Goal: Task Accomplishment & Management: Complete application form

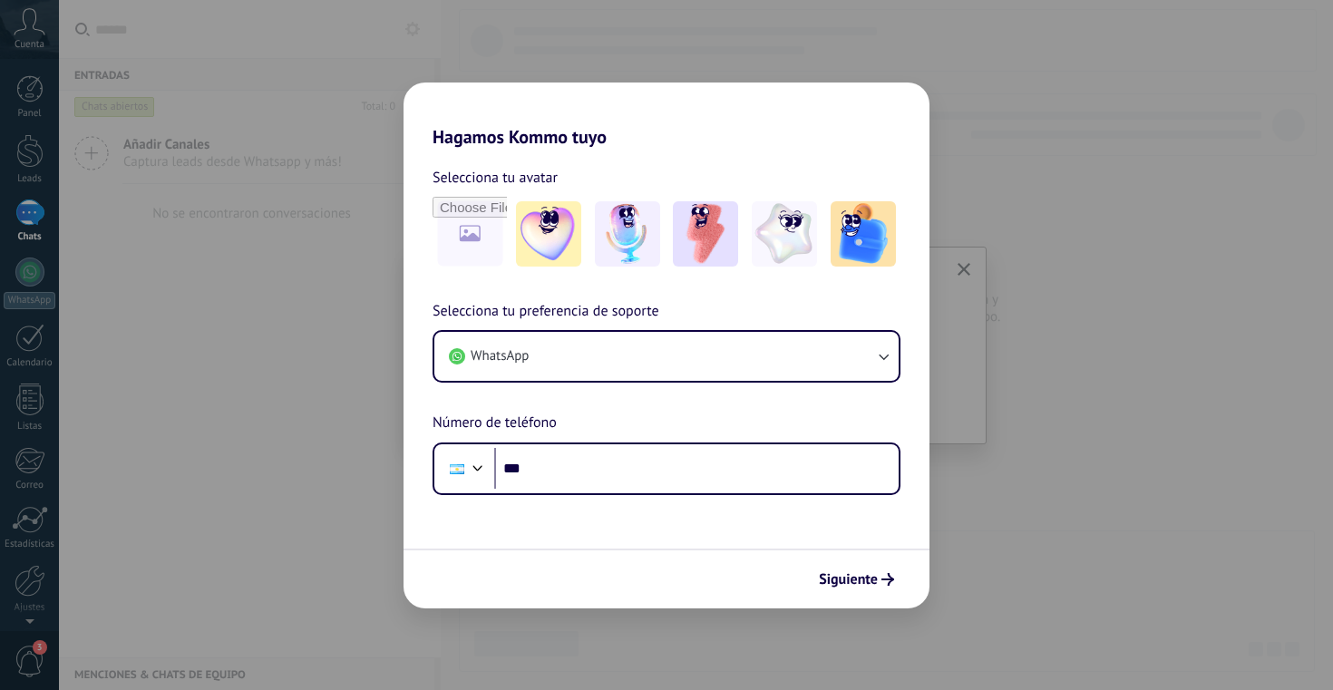
click at [1005, 556] on div "Hagamos Kommo tuyo Selecciona tu avatar Selecciona tu preferencia de soporte Wh…" at bounding box center [666, 345] width 1333 height 690
click at [870, 573] on span "Siguiente" at bounding box center [848, 579] width 59 height 13
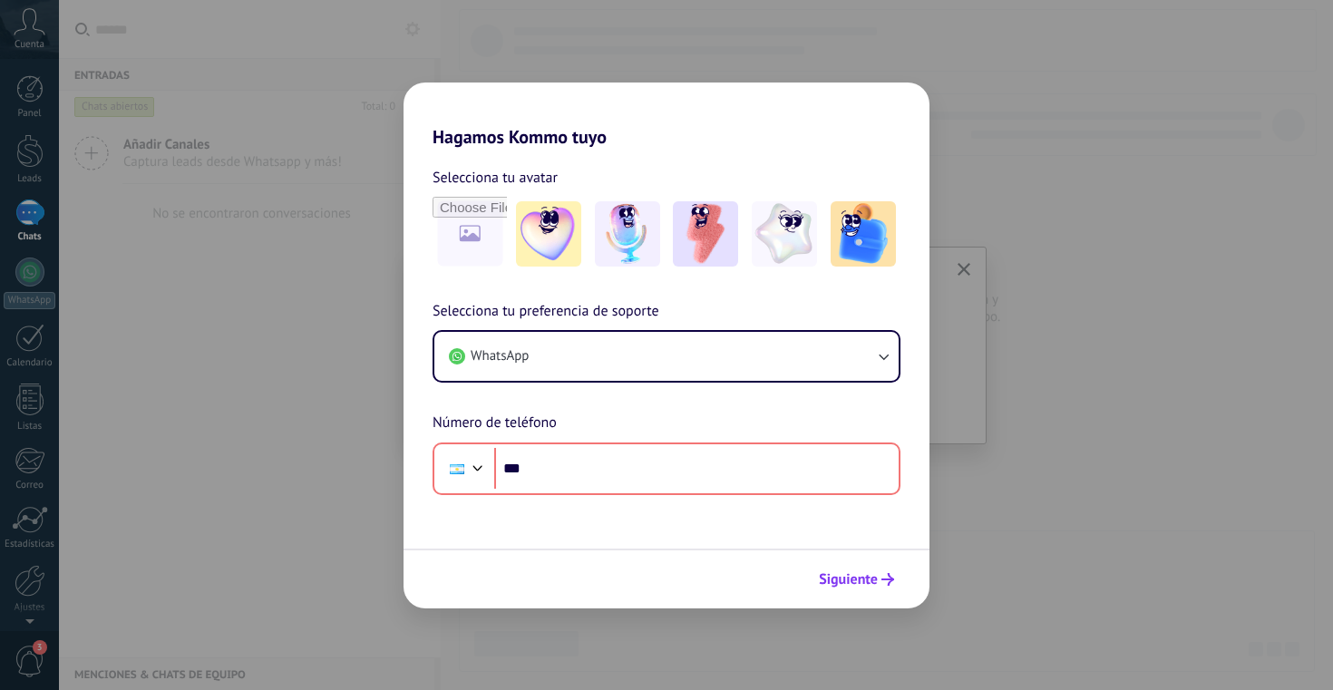
click at [870, 573] on span "Siguiente" at bounding box center [848, 579] width 59 height 13
click at [963, 556] on div "Hagamos Kommo tuyo Selecciona tu avatar Selecciona tu preferencia de soporte Wh…" at bounding box center [666, 345] width 1333 height 690
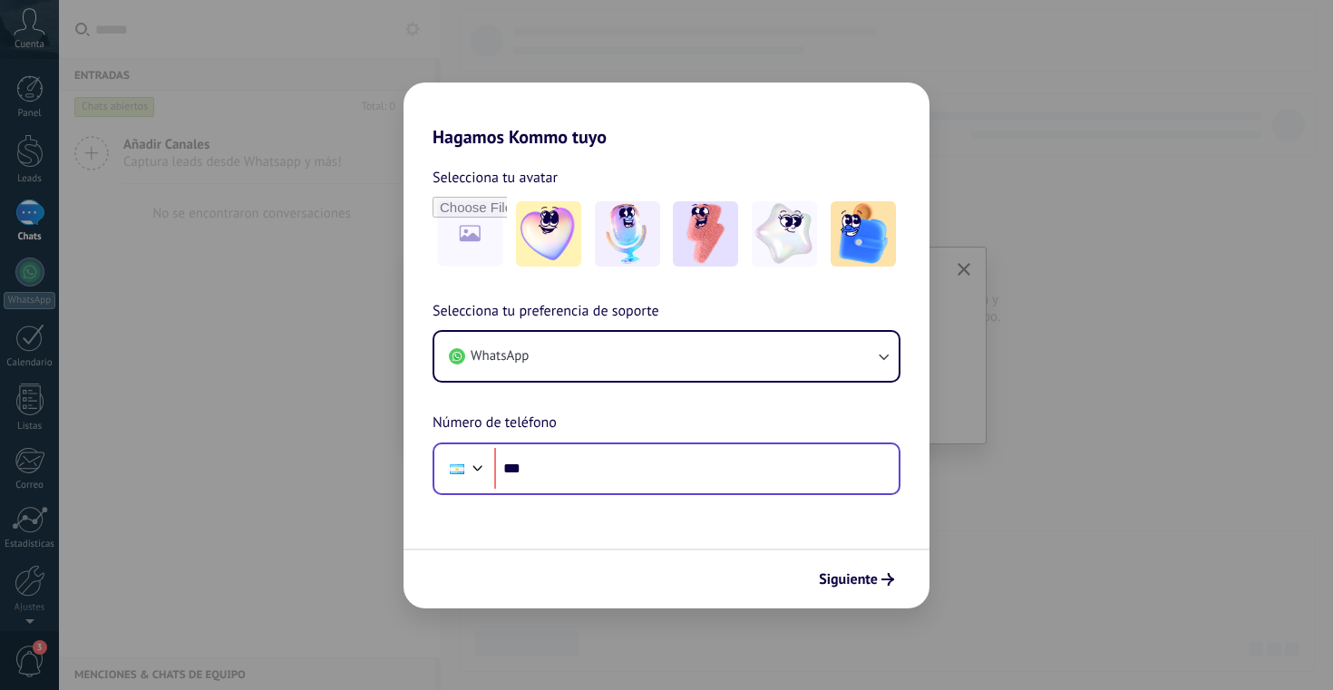
click at [792, 445] on div "Phone ***" at bounding box center [666, 468] width 468 height 53
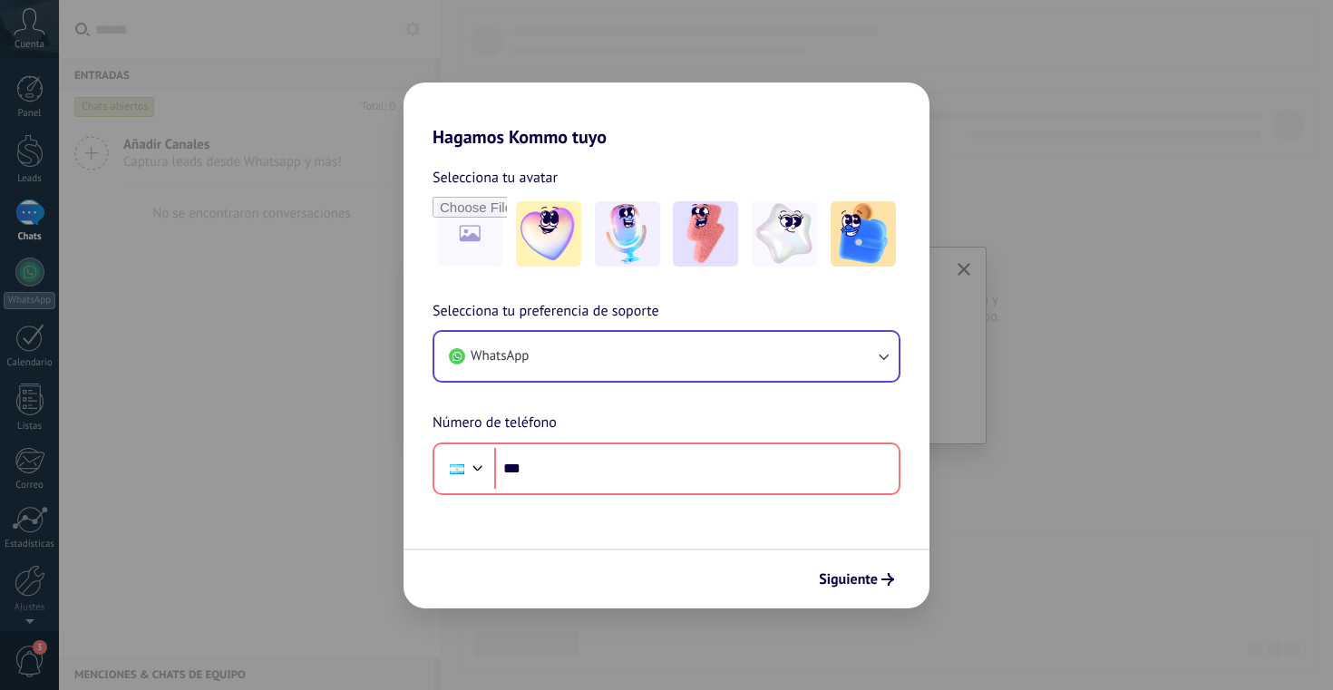
click at [859, 364] on button "WhatsApp" at bounding box center [666, 356] width 464 height 49
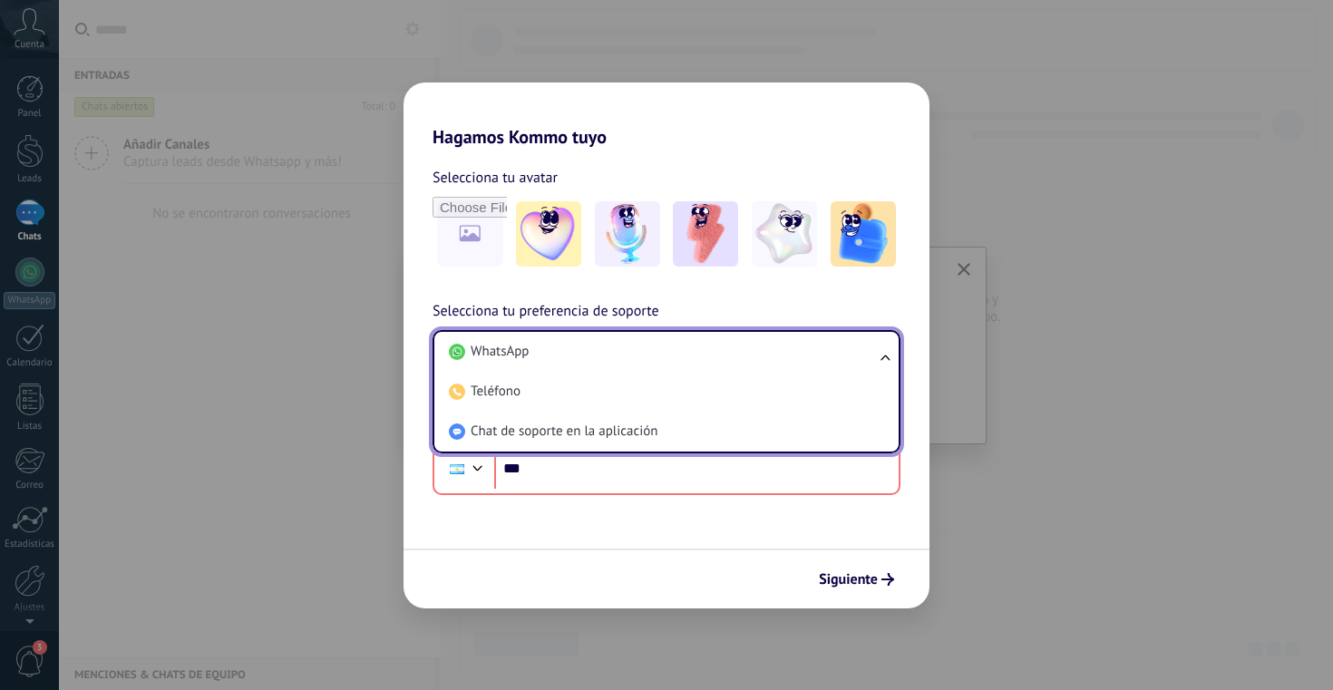
click at [976, 403] on div "Hagamos Kommo tuyo Selecciona tu avatar Selecciona tu preferencia de soporte Wh…" at bounding box center [666, 345] width 1333 height 690
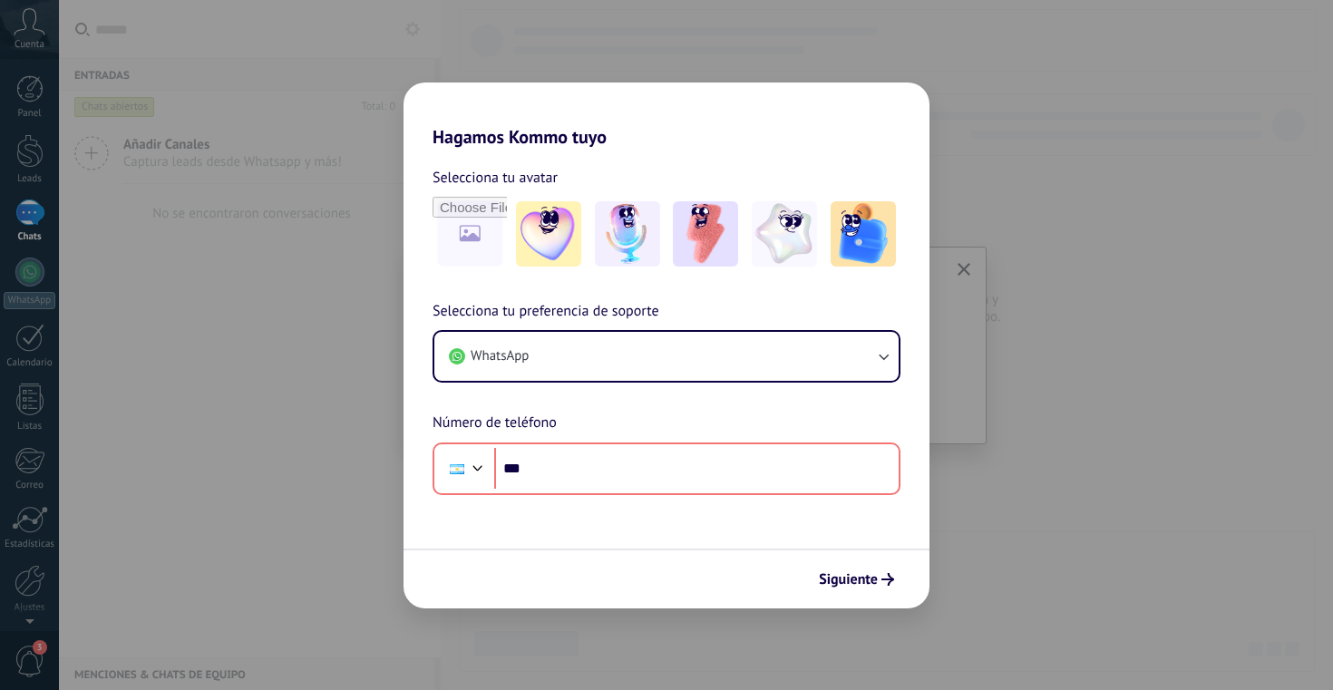
click at [293, 462] on div "Hagamos Kommo tuyo Selecciona tu avatar Selecciona tu preferencia de soporte Wh…" at bounding box center [666, 345] width 1333 height 690
click at [33, 88] on div "Hagamos Kommo tuyo Selecciona tu avatar Selecciona tu preferencia de soporte Wh…" at bounding box center [666, 345] width 1333 height 690
click at [34, 24] on div "Hagamos Kommo tuyo Selecciona tu avatar Selecciona tu preferencia de soporte Wh…" at bounding box center [666, 345] width 1333 height 690
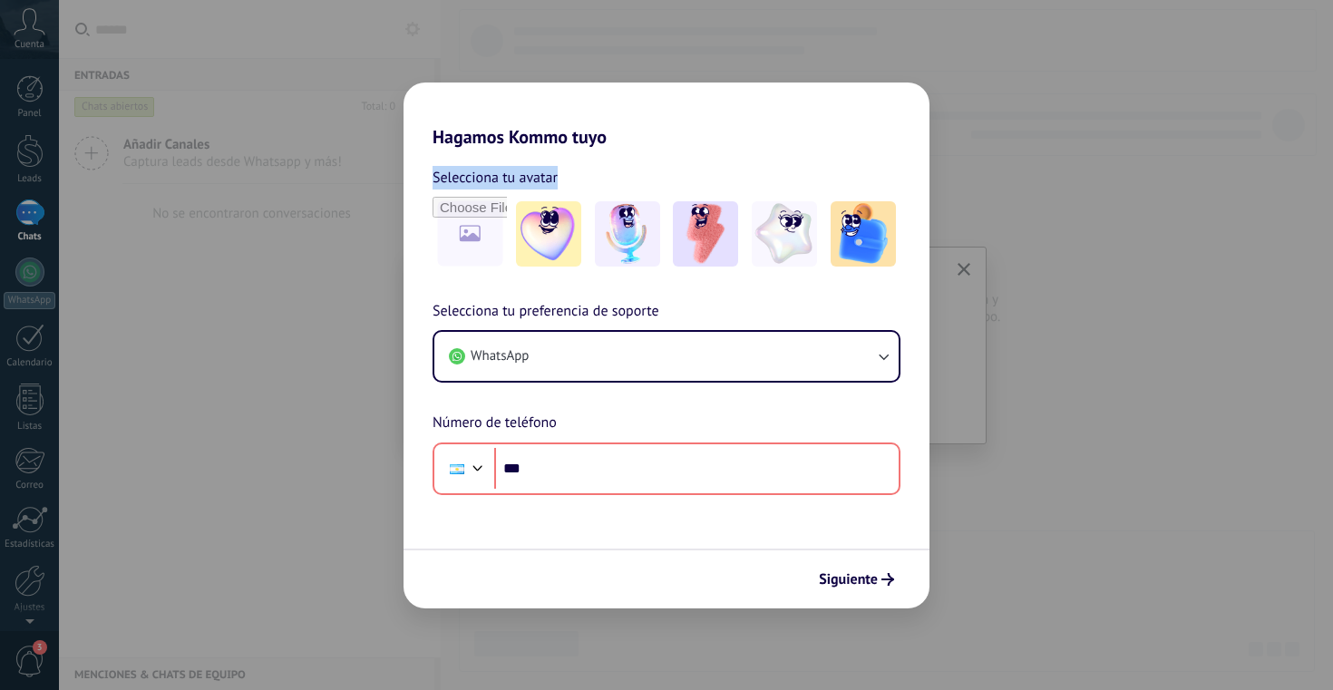
click at [34, 24] on div "Hagamos Kommo tuyo Selecciona tu avatar Selecciona tu preferencia de soporte Wh…" at bounding box center [666, 345] width 1333 height 690
click at [390, 241] on div "Hagamos Kommo tuyo Selecciona tu avatar Selecciona tu preferencia de soporte Wh…" at bounding box center [666, 345] width 1333 height 690
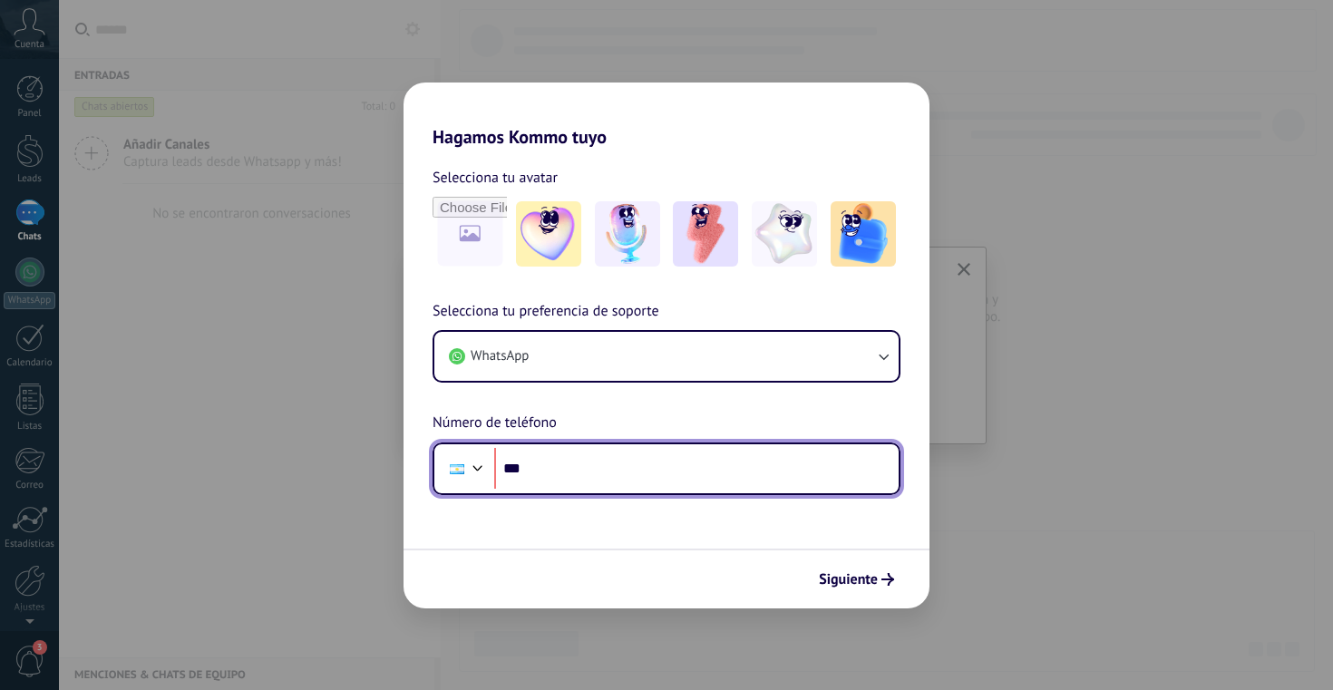
click at [568, 461] on input "***" at bounding box center [696, 469] width 404 height 42
type input "**********"
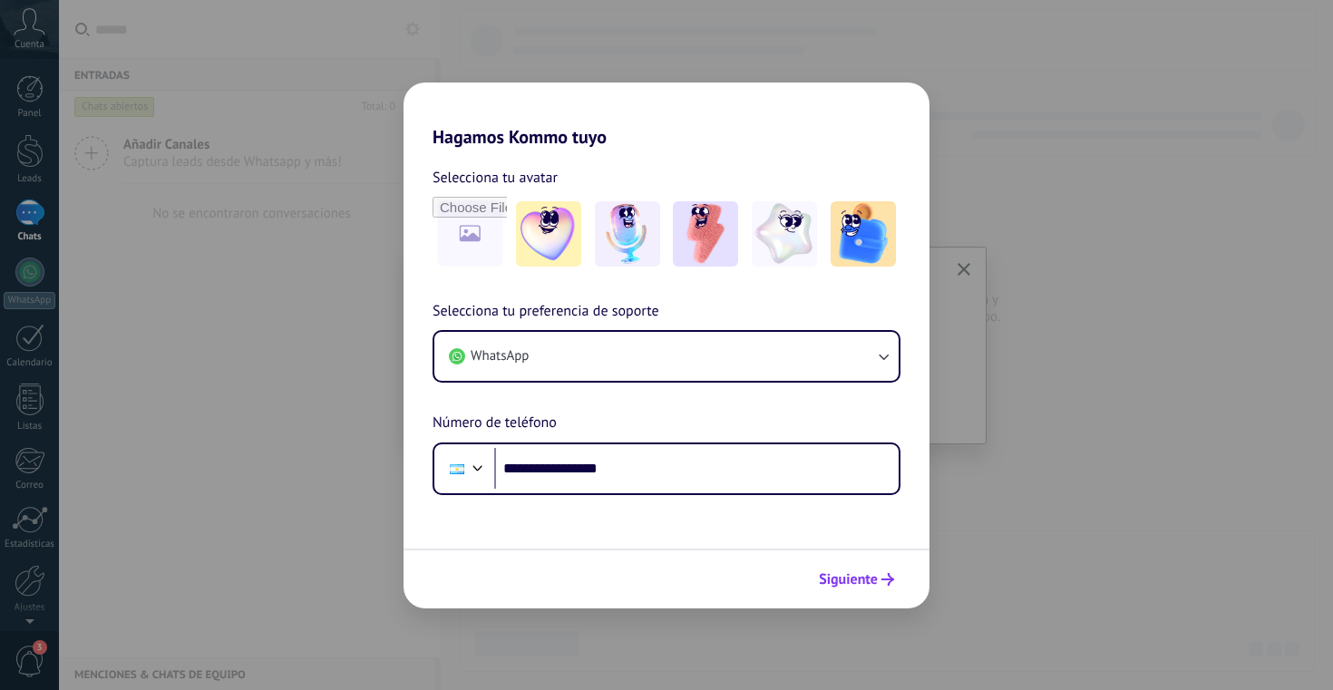
click at [833, 577] on span "Siguiente" at bounding box center [848, 579] width 59 height 13
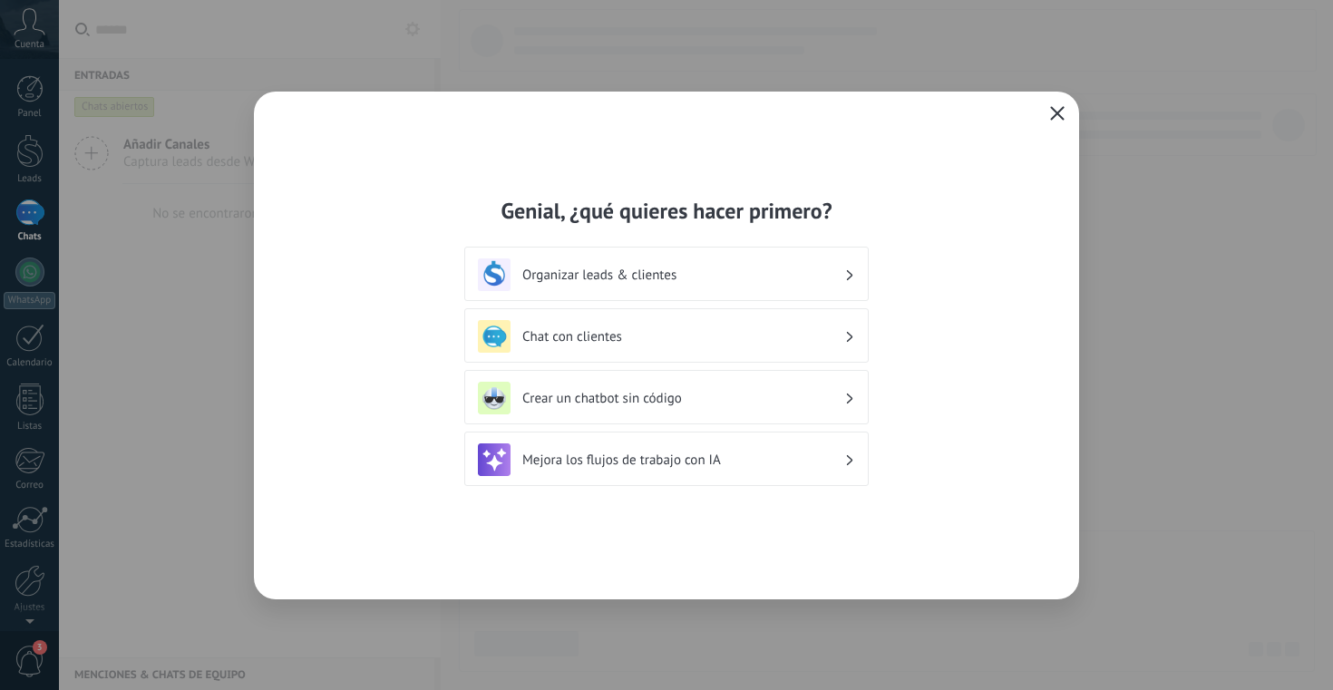
click at [1053, 108] on icon "button" at bounding box center [1057, 113] width 15 height 15
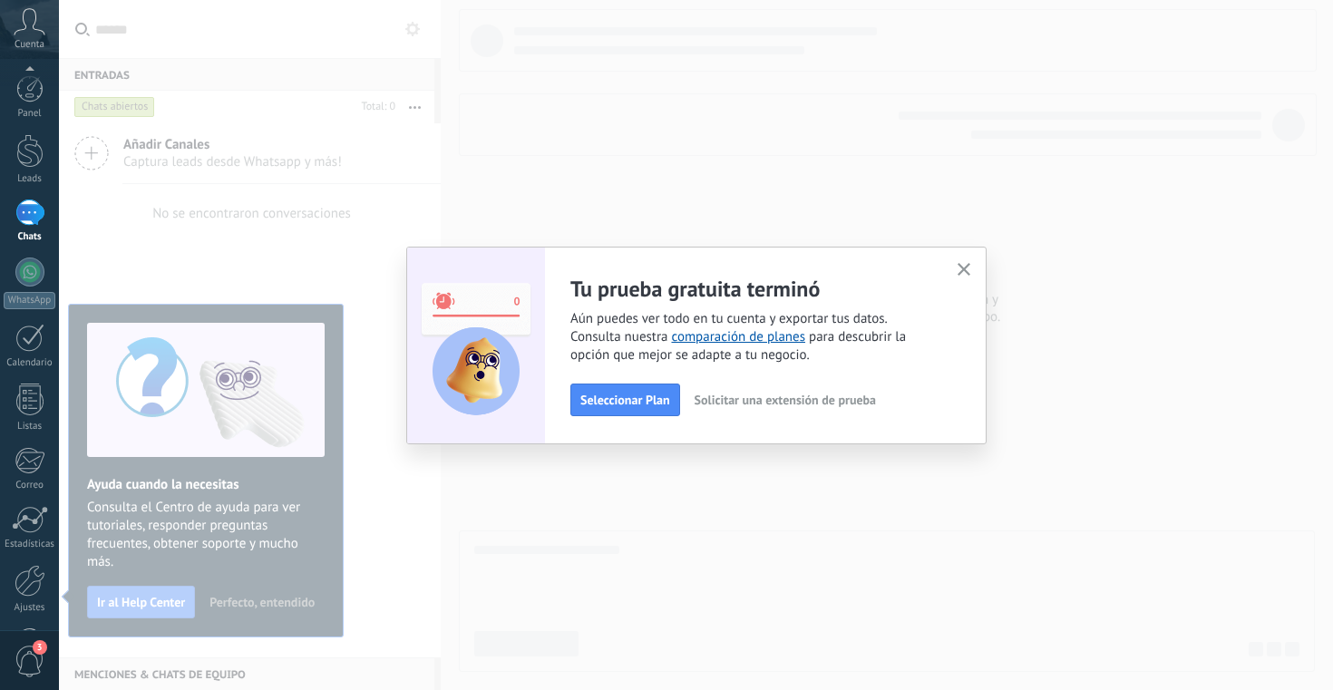
scroll to position [64, 0]
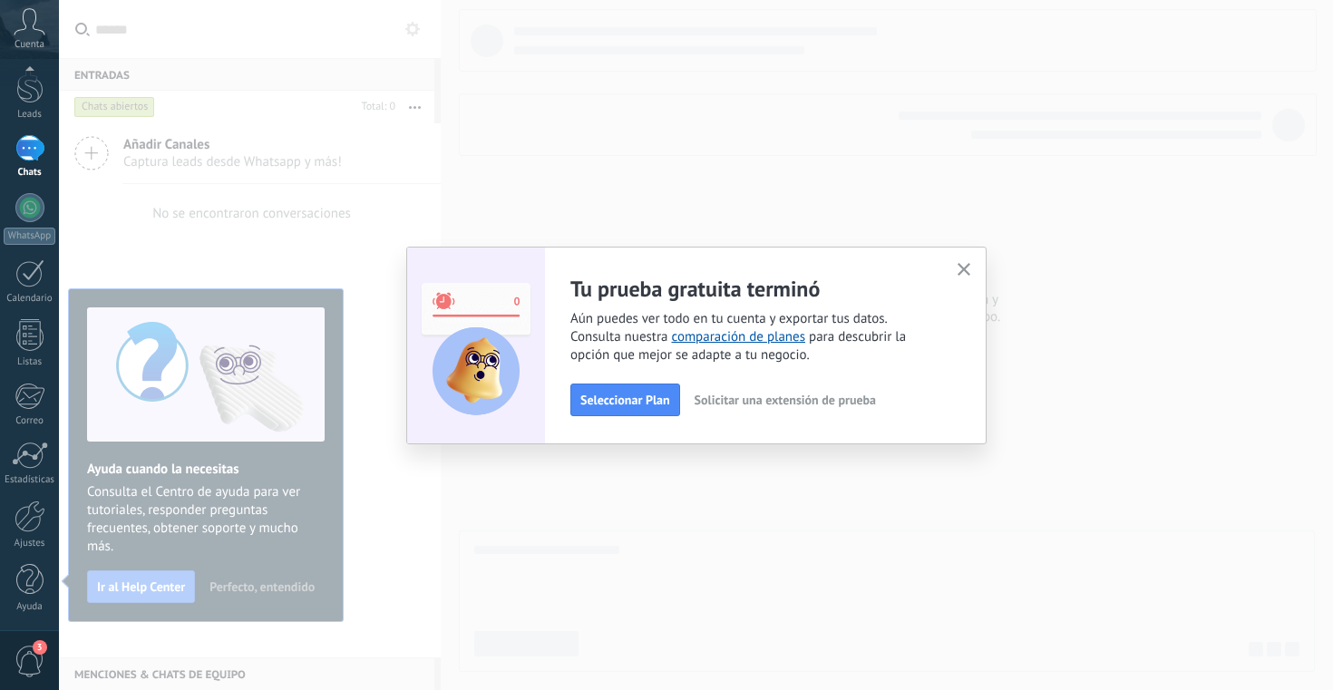
click at [958, 266] on use "button" at bounding box center [964, 270] width 14 height 14
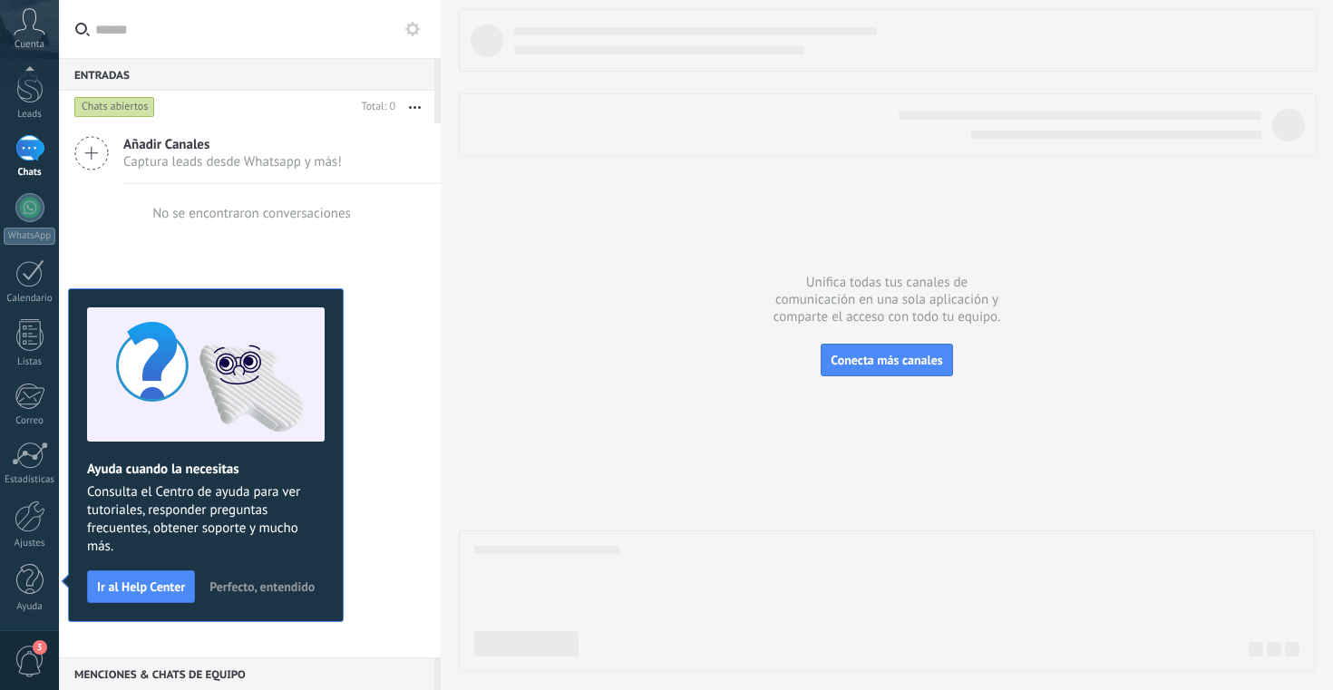
scroll to position [0, 0]
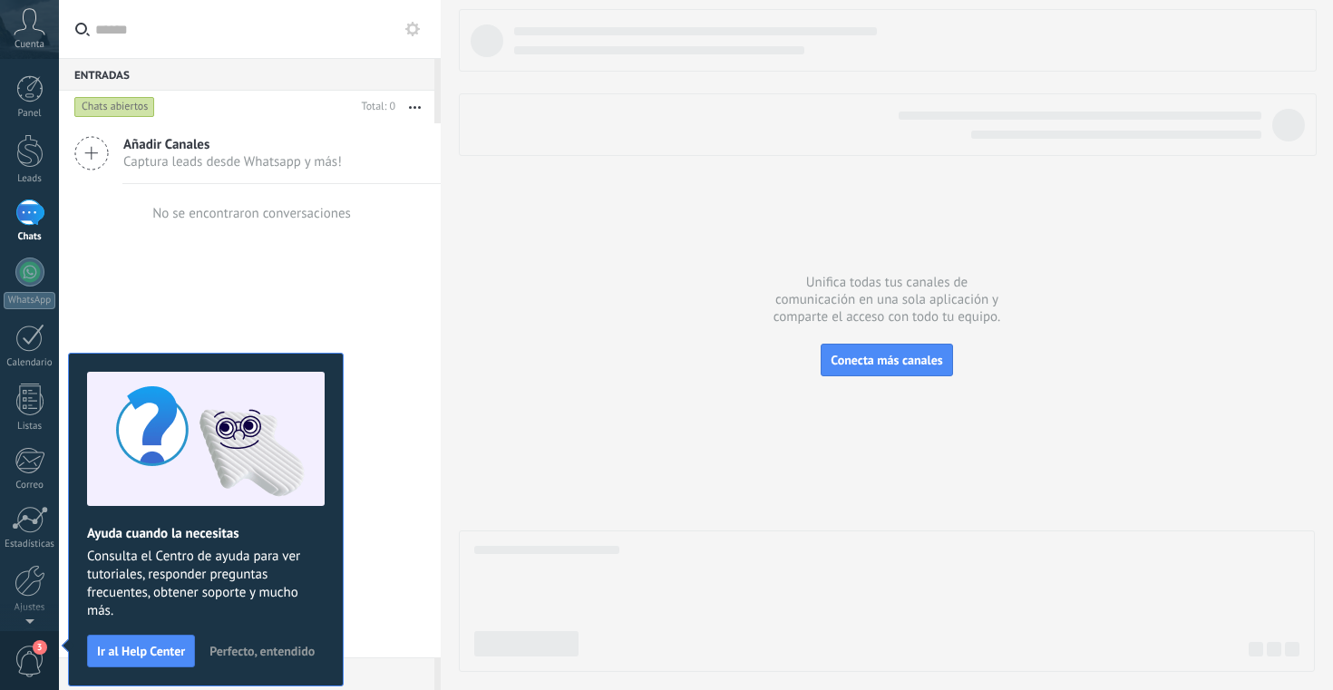
click at [441, 565] on div at bounding box center [441, 345] width 0 height 690
click at [263, 658] on button "Perfecto, entendido" at bounding box center [261, 650] width 121 height 27
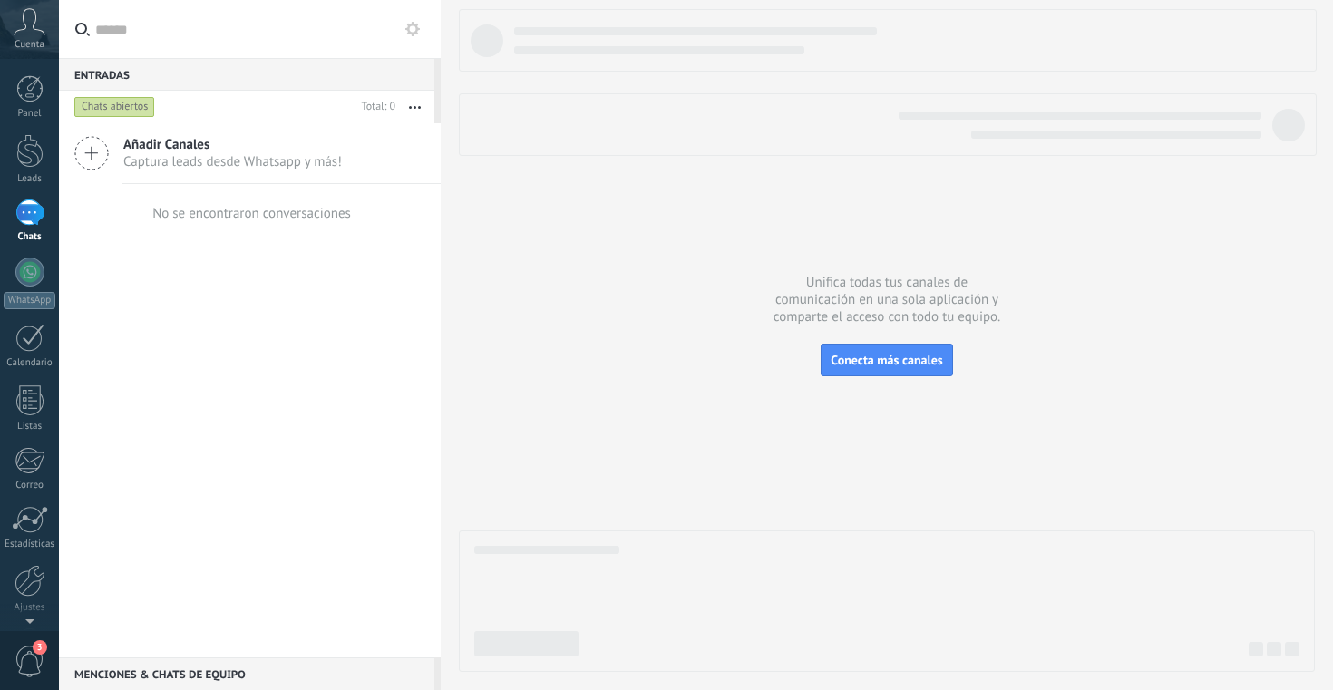
click at [27, 30] on icon at bounding box center [30, 21] width 32 height 27
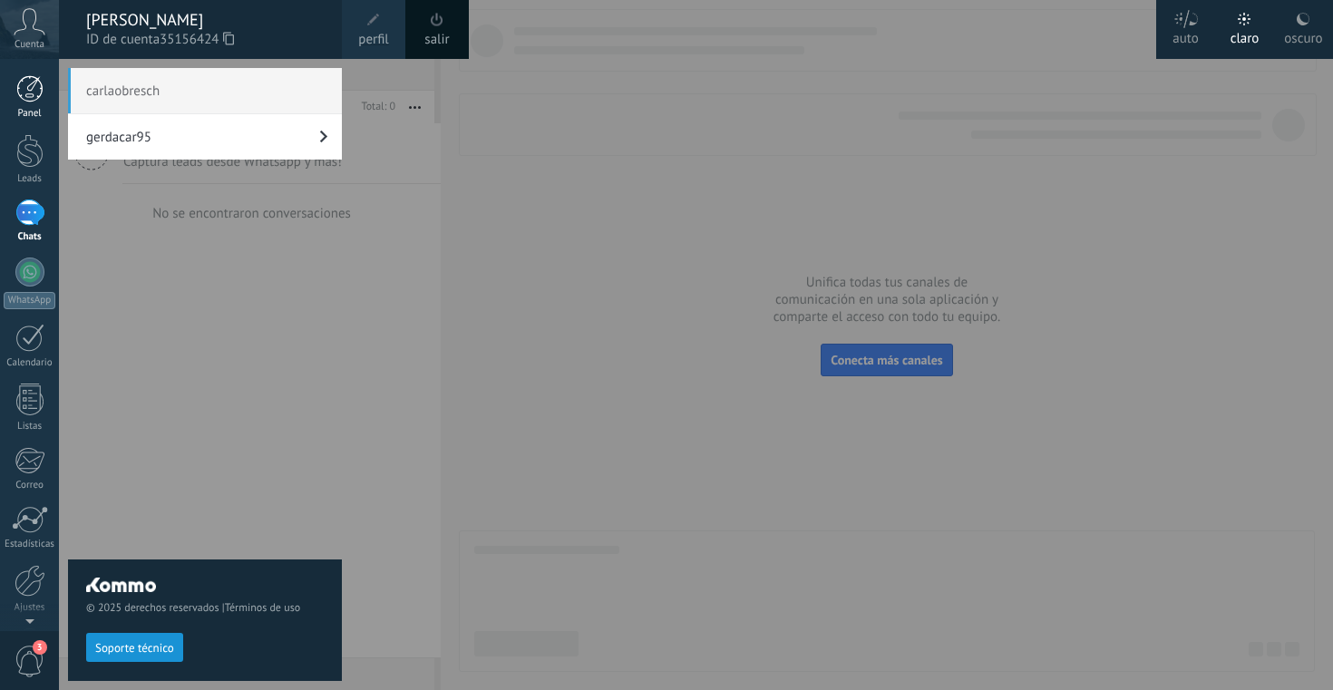
click at [38, 93] on div at bounding box center [29, 88] width 27 height 27
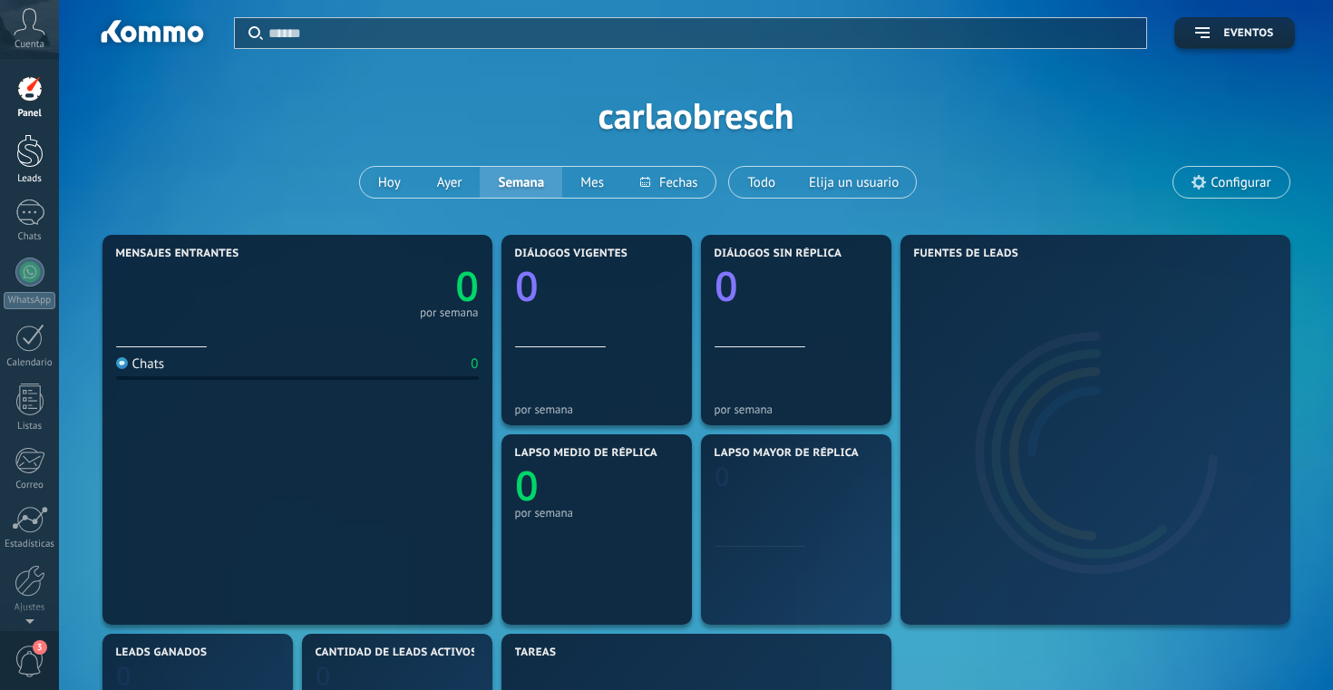
click at [34, 163] on div at bounding box center [29, 151] width 27 height 34
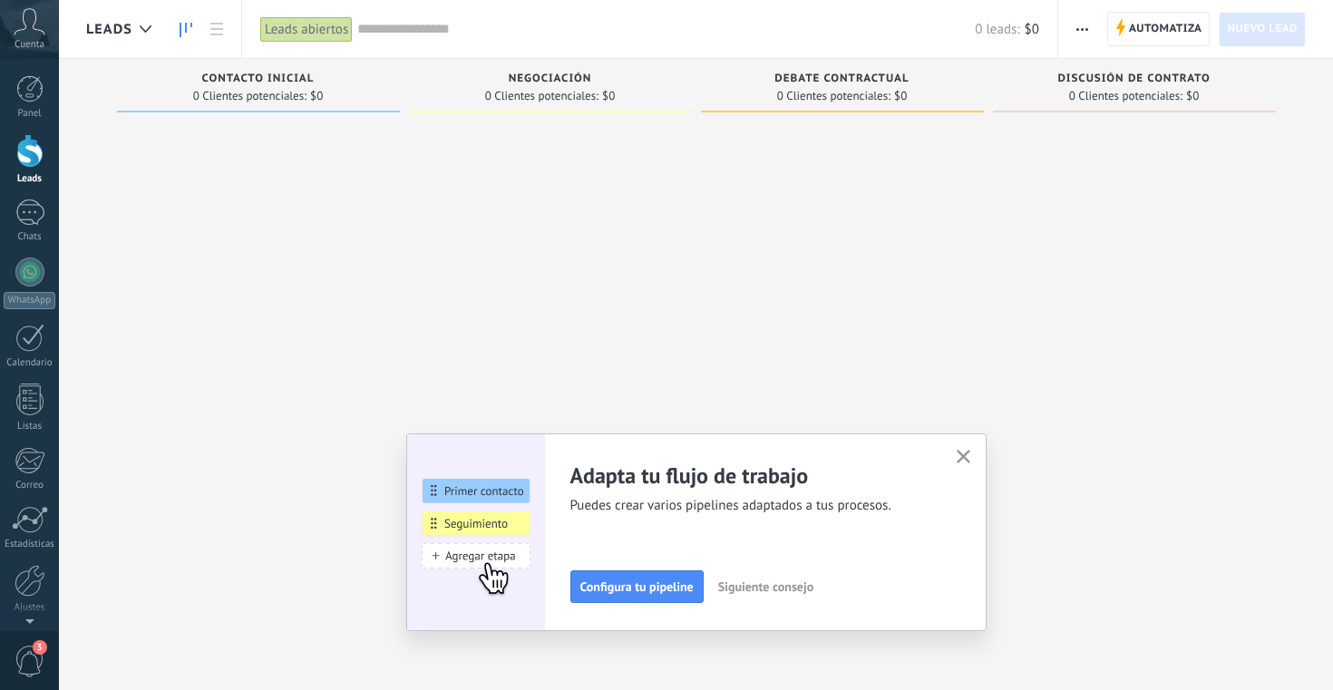
click at [1256, 34] on span "Nuevo lead" at bounding box center [1262, 29] width 71 height 33
click at [131, 37] on div at bounding box center [146, 29] width 30 height 35
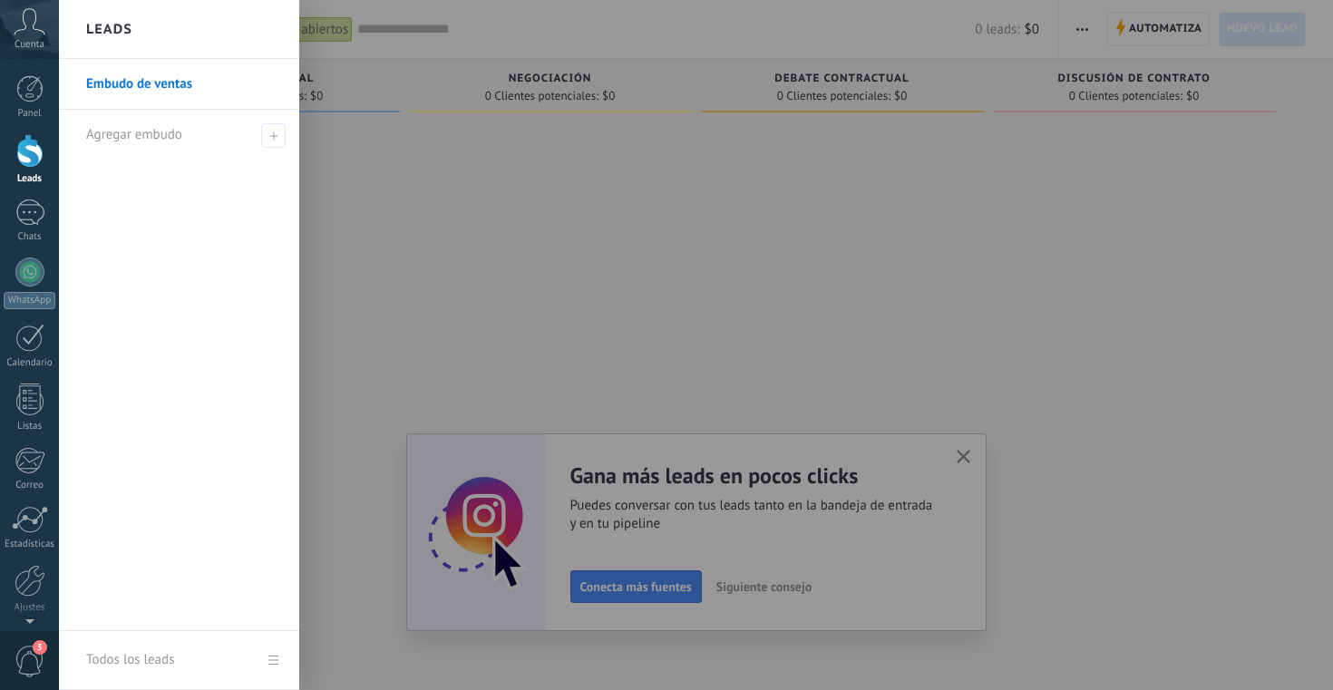
click at [226, 79] on link "Embudo de ventas" at bounding box center [183, 84] width 195 height 51
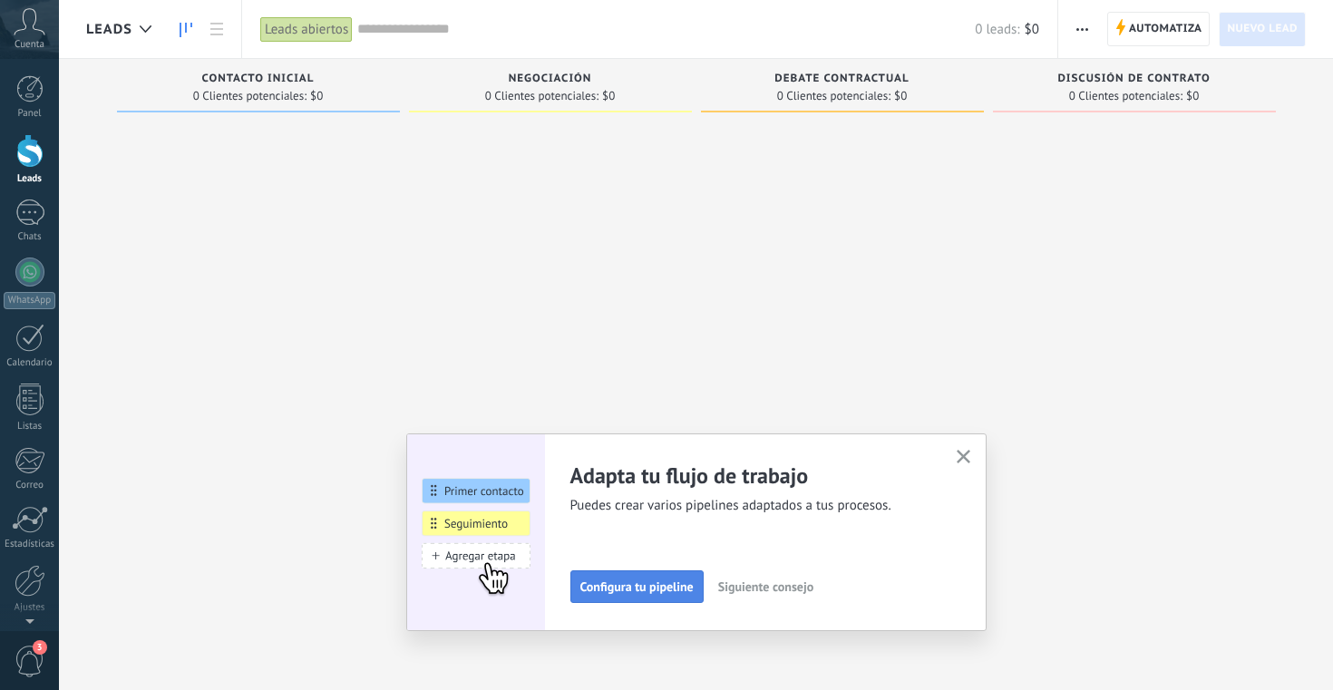
click at [675, 582] on span "Configura tu pipeline" at bounding box center [636, 586] width 113 height 13
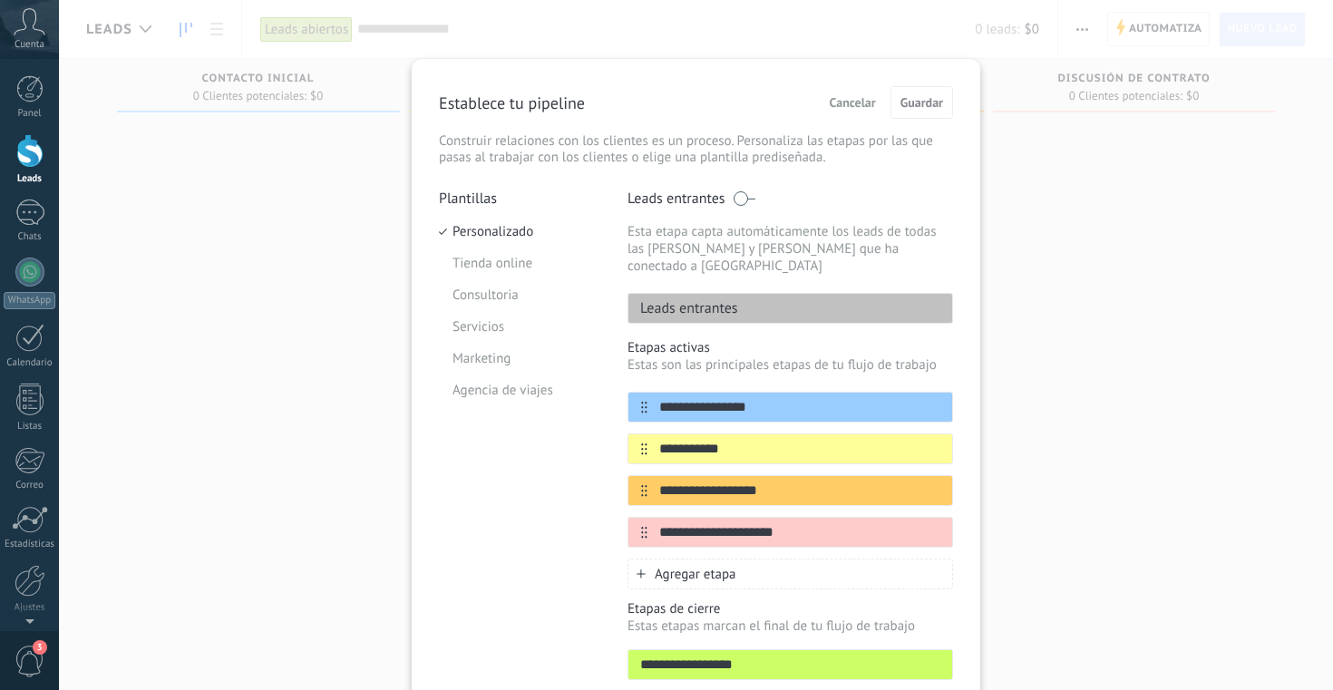
click at [852, 102] on span "Cancelar" at bounding box center [853, 102] width 46 height 13
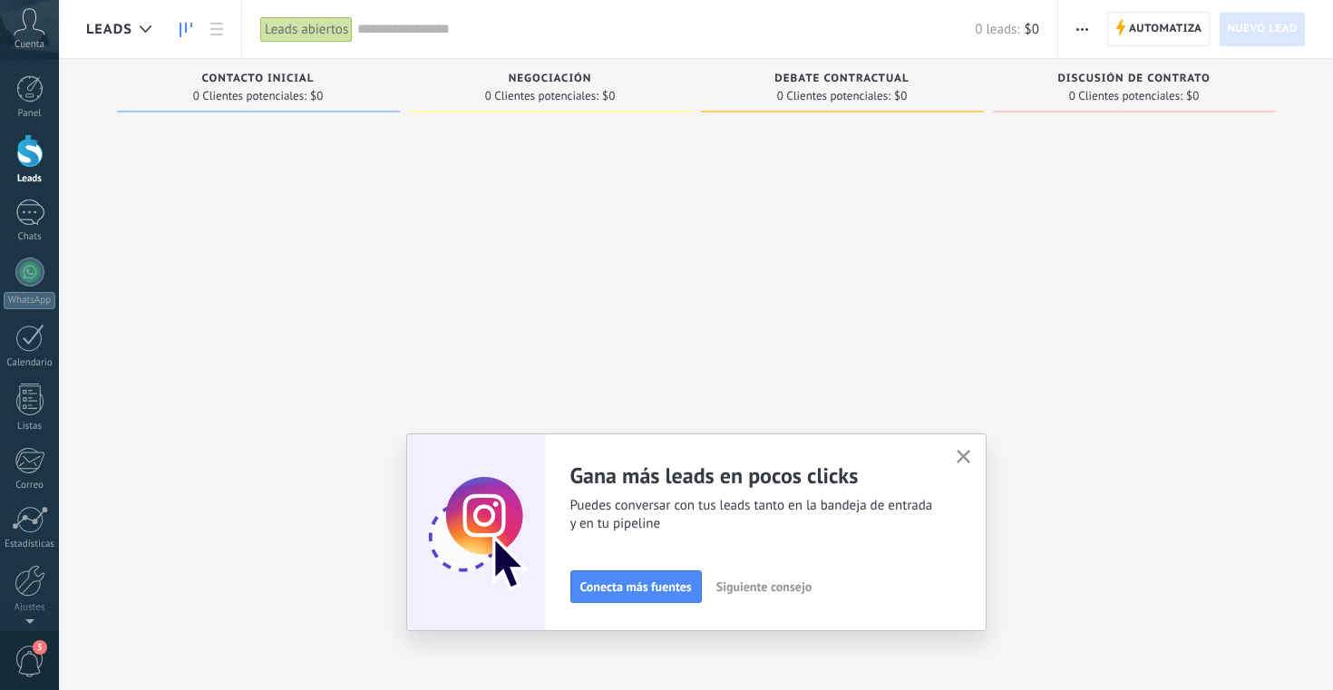
click at [1250, 34] on span "Nuevo lead" at bounding box center [1262, 29] width 71 height 33
drag, startPoint x: 1250, startPoint y: 34, endPoint x: 1234, endPoint y: 45, distance: 20.1
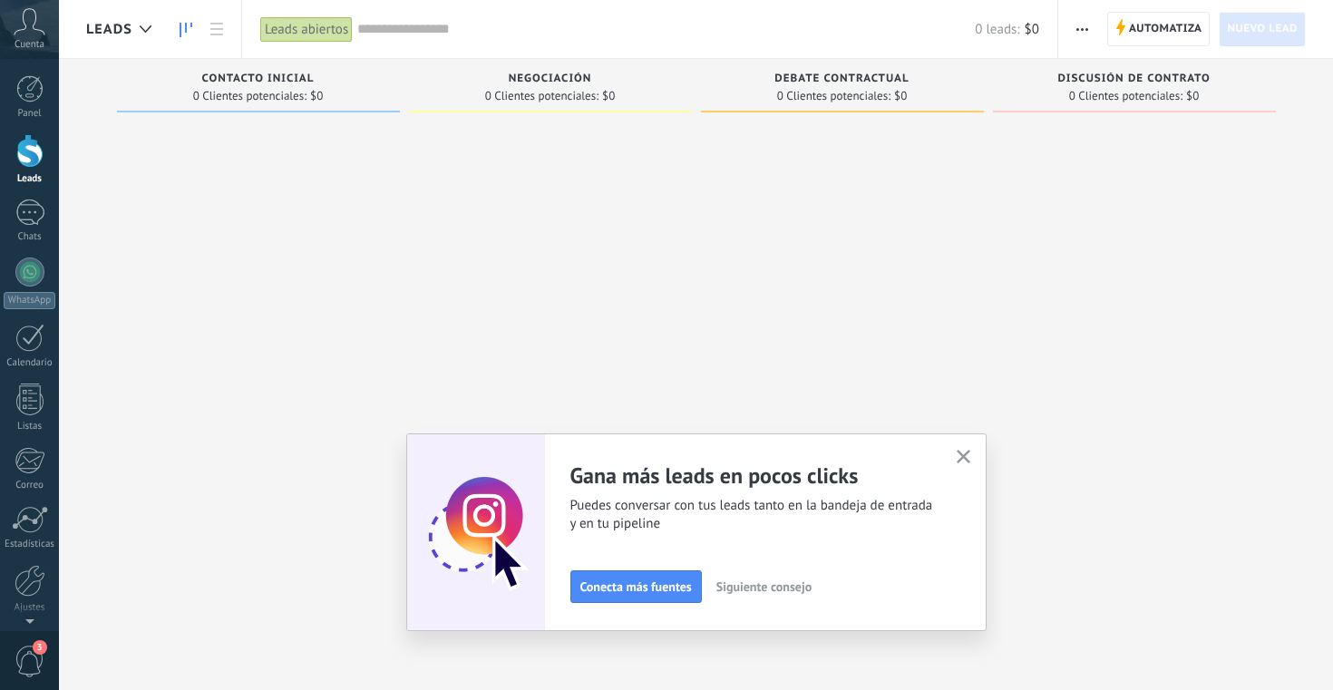
click at [1234, 45] on link "Lead Nuevo lead" at bounding box center [1261, 29] width 87 height 34
click at [969, 458] on icon "button" at bounding box center [963, 457] width 14 height 14
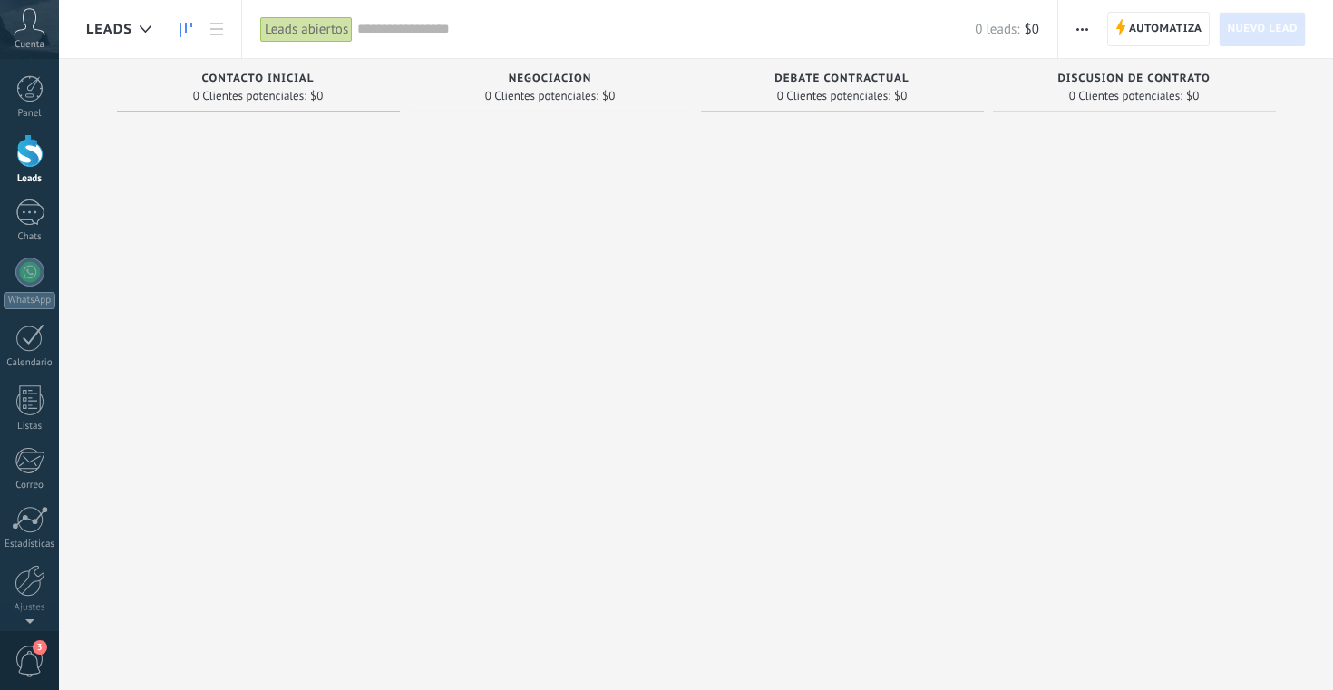
click at [397, 34] on input "text" at bounding box center [665, 29] width 617 height 19
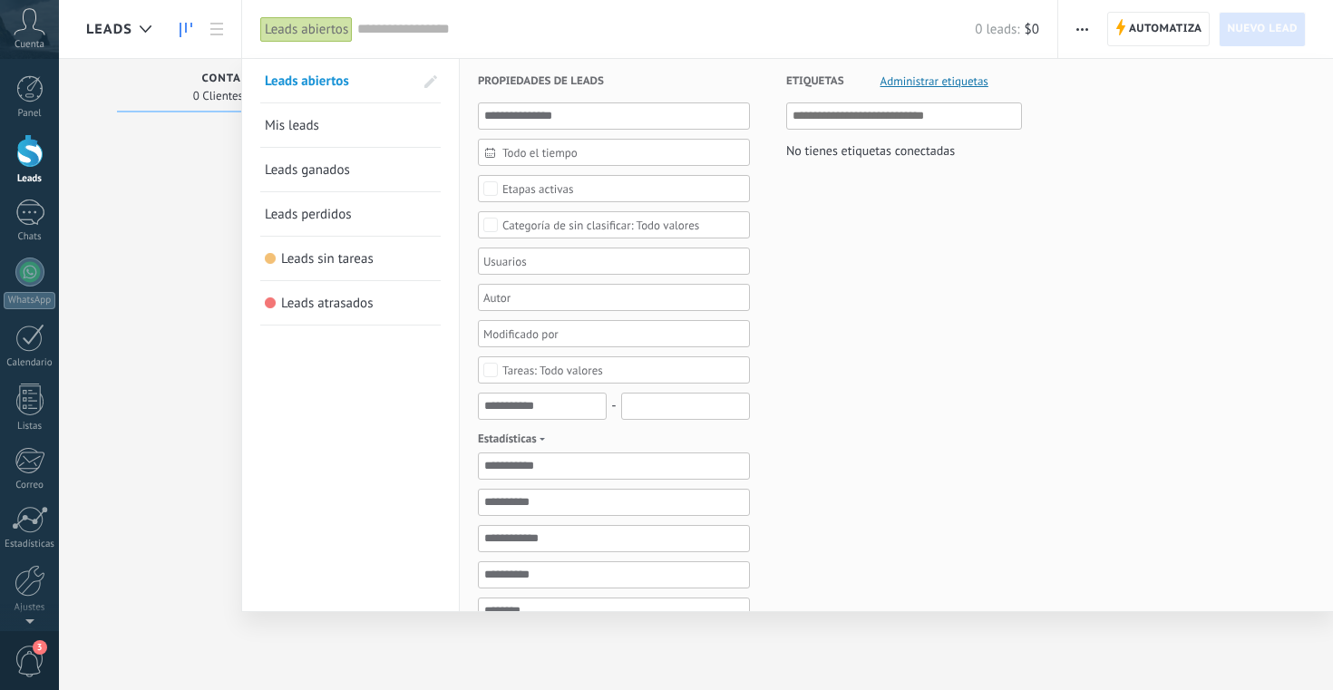
click at [166, 274] on div at bounding box center [666, 345] width 1333 height 690
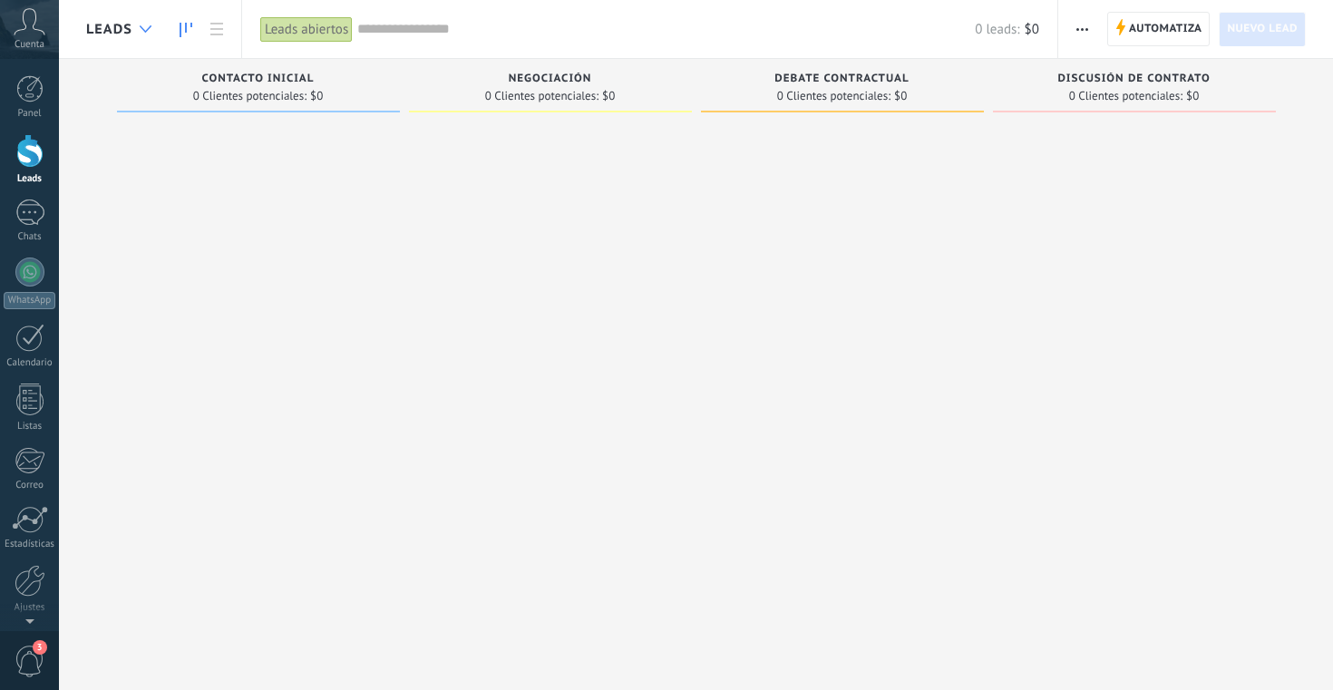
click at [155, 36] on div at bounding box center [146, 29] width 30 height 35
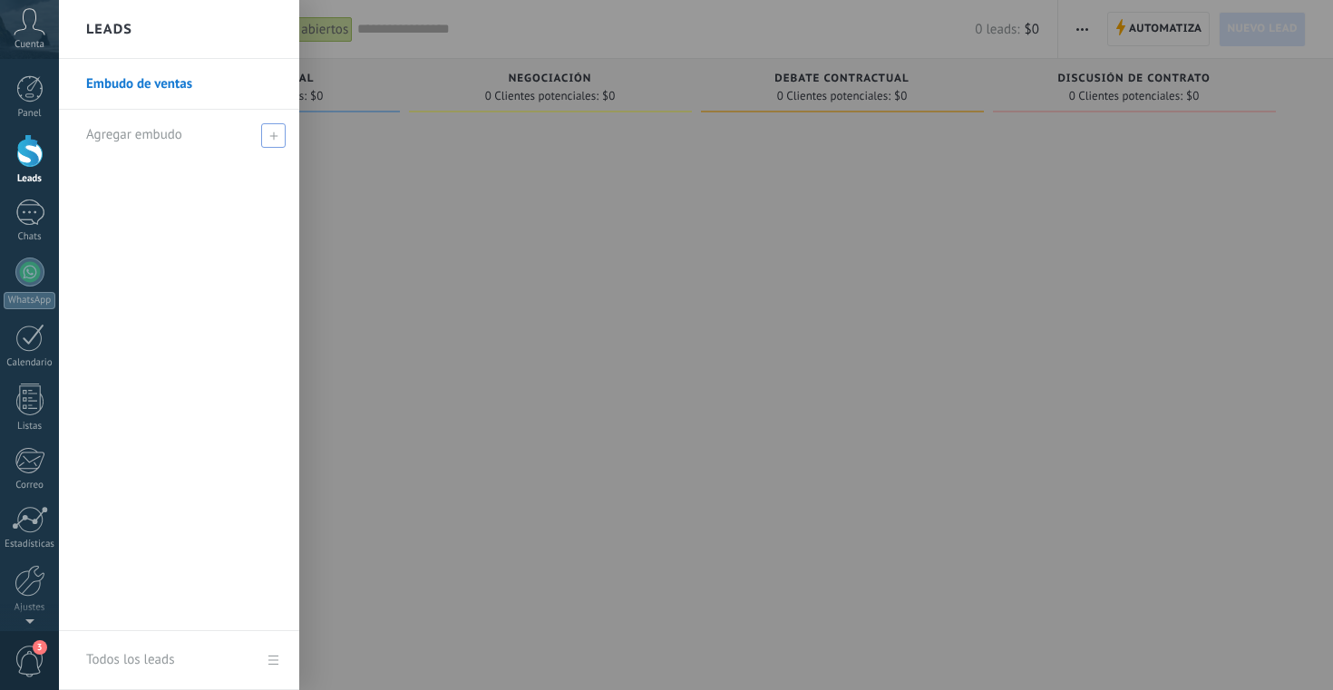
click at [274, 135] on use at bounding box center [273, 135] width 8 height 8
type input "**********"
click at [275, 131] on span at bounding box center [275, 135] width 16 height 13
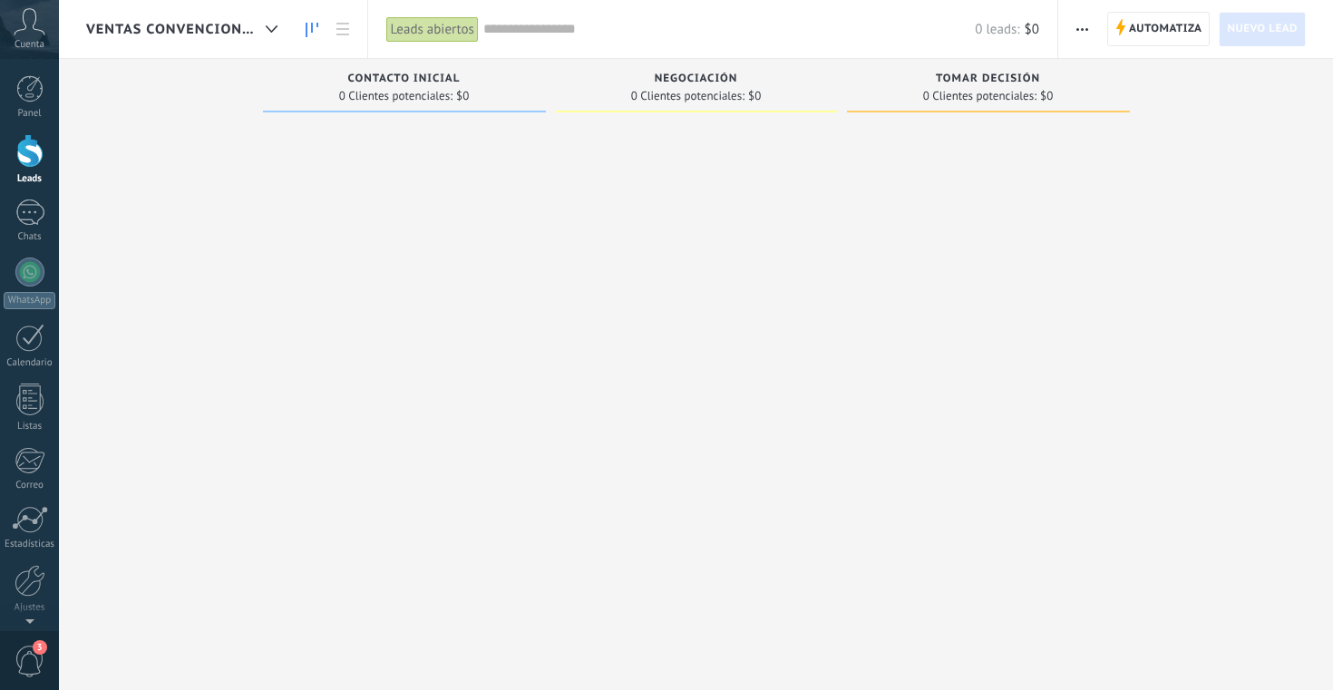
click at [1245, 33] on span "Nuevo lead" at bounding box center [1262, 29] width 71 height 33
click at [1181, 33] on span "Automatiza" at bounding box center [1165, 29] width 73 height 33
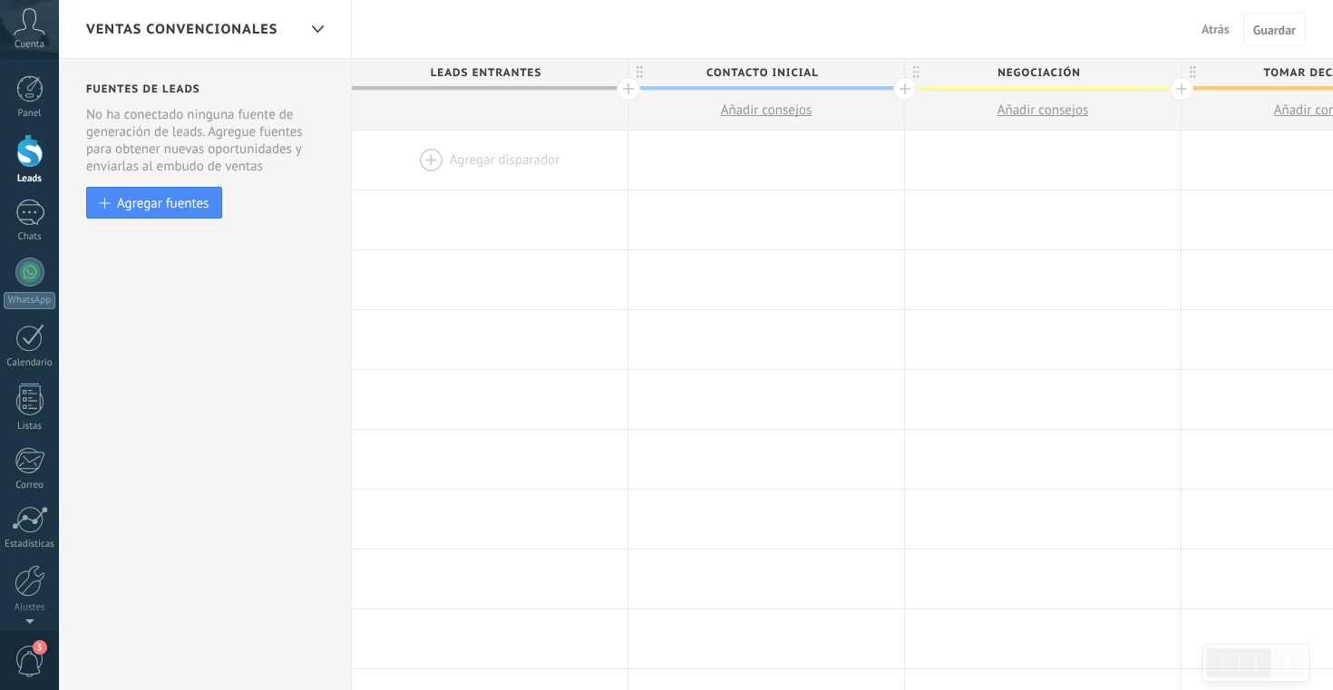
click at [1219, 35] on span "Atrás" at bounding box center [1215, 29] width 28 height 16
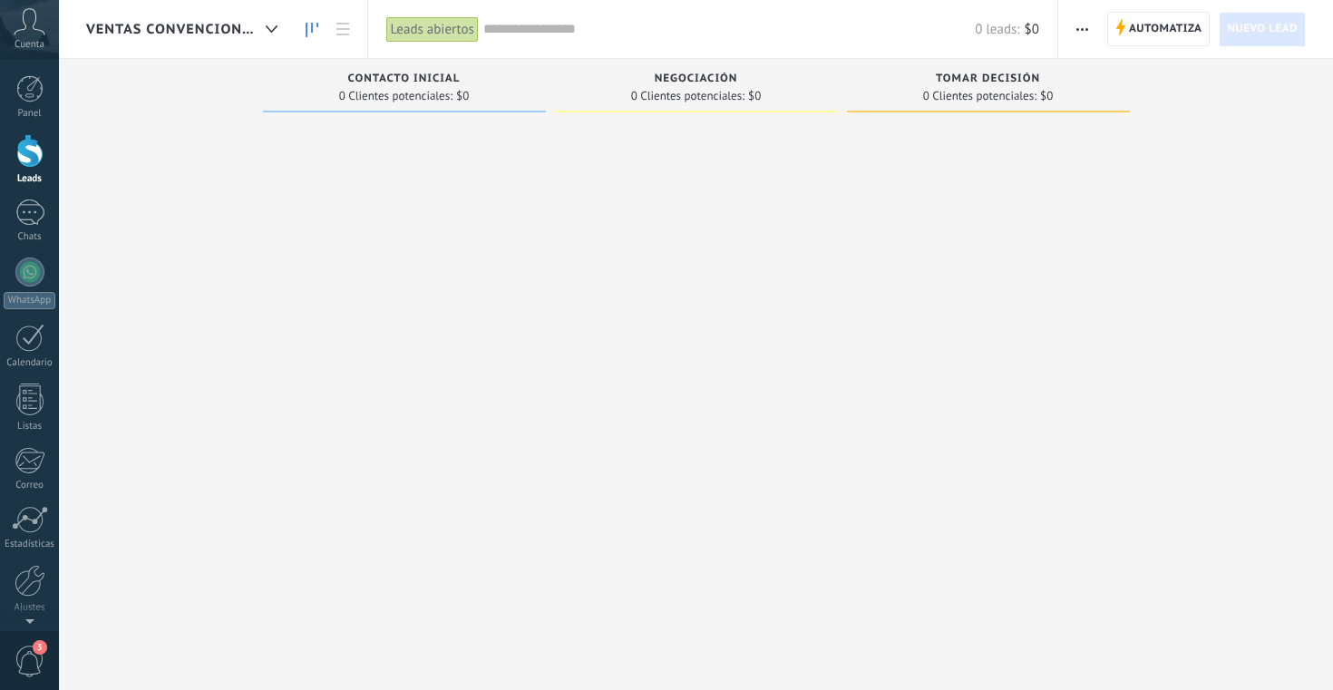
click at [1262, 21] on span "Nuevo lead" at bounding box center [1262, 29] width 71 height 33
click at [1262, 16] on span "Nuevo lead" at bounding box center [1262, 29] width 71 height 33
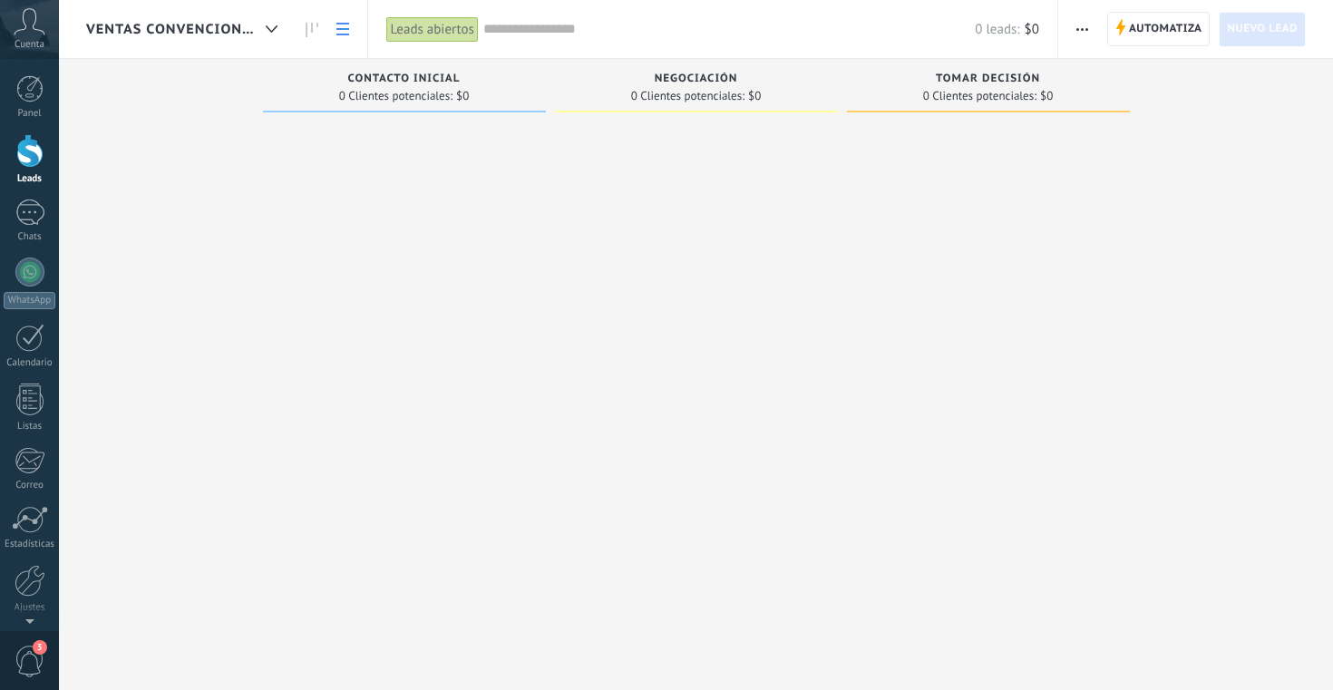
click at [339, 30] on use at bounding box center [342, 29] width 13 height 13
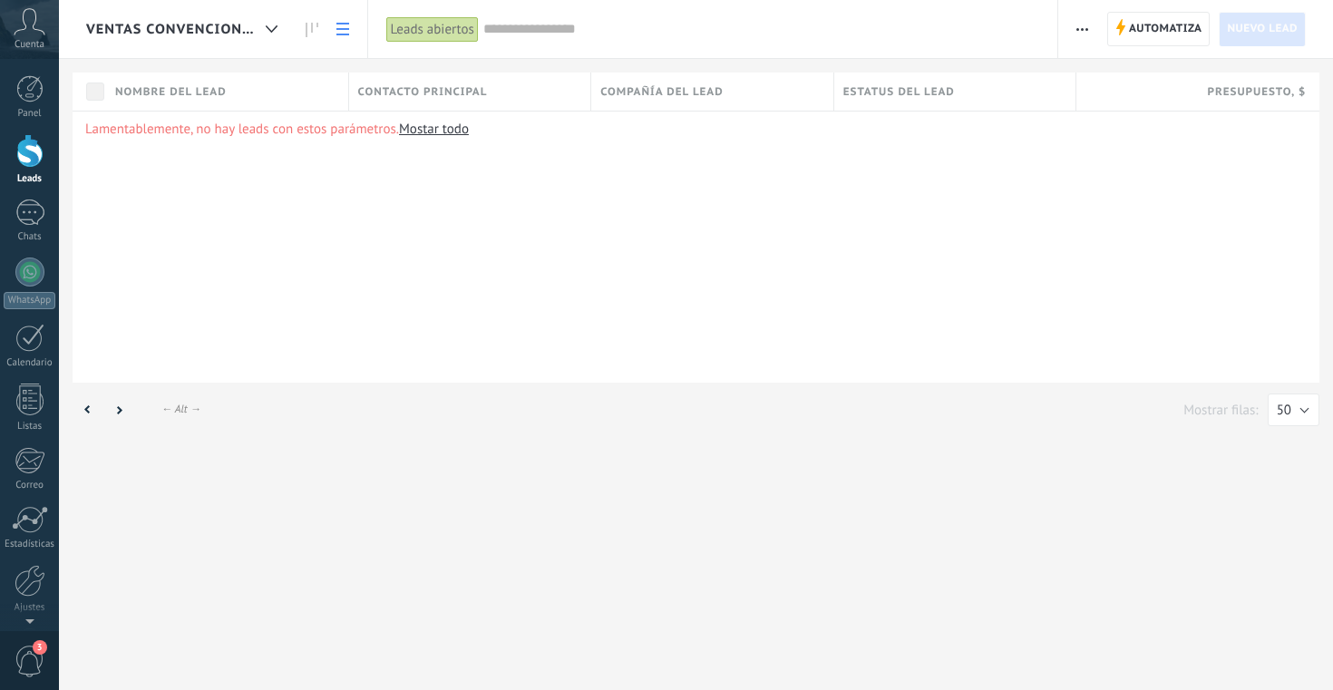
click at [197, 76] on div "Nombre del lead" at bounding box center [227, 92] width 242 height 38
click at [567, 418] on div "← Alt → ← Ctrl → Mostrar filas: 25 50 100 200 50" at bounding box center [696, 410] width 1247 height 35
click at [44, 397] on link "Listas" at bounding box center [29, 407] width 59 height 49
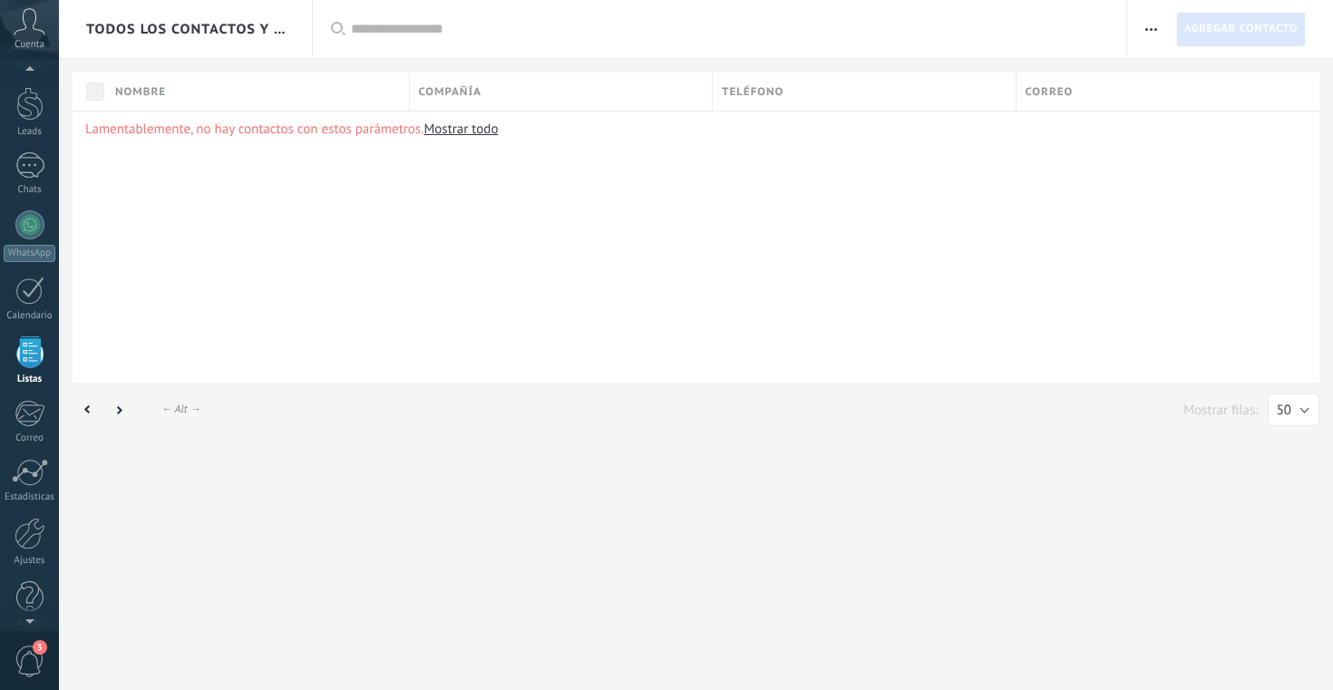
scroll to position [50, 0]
click at [27, 669] on span "3" at bounding box center [30, 661] width 31 height 32
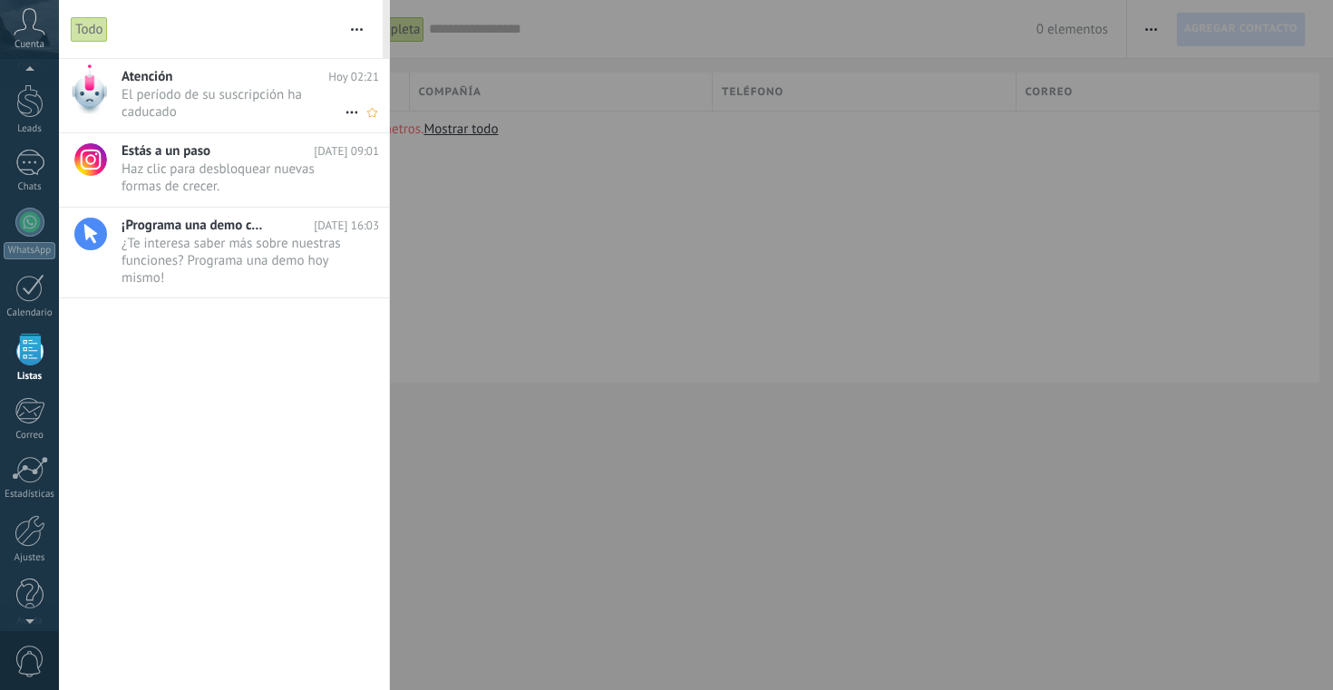
scroll to position [47, 0]
click at [293, 95] on span "El período de su suscripción ha caducado •••" at bounding box center [232, 103] width 223 height 34
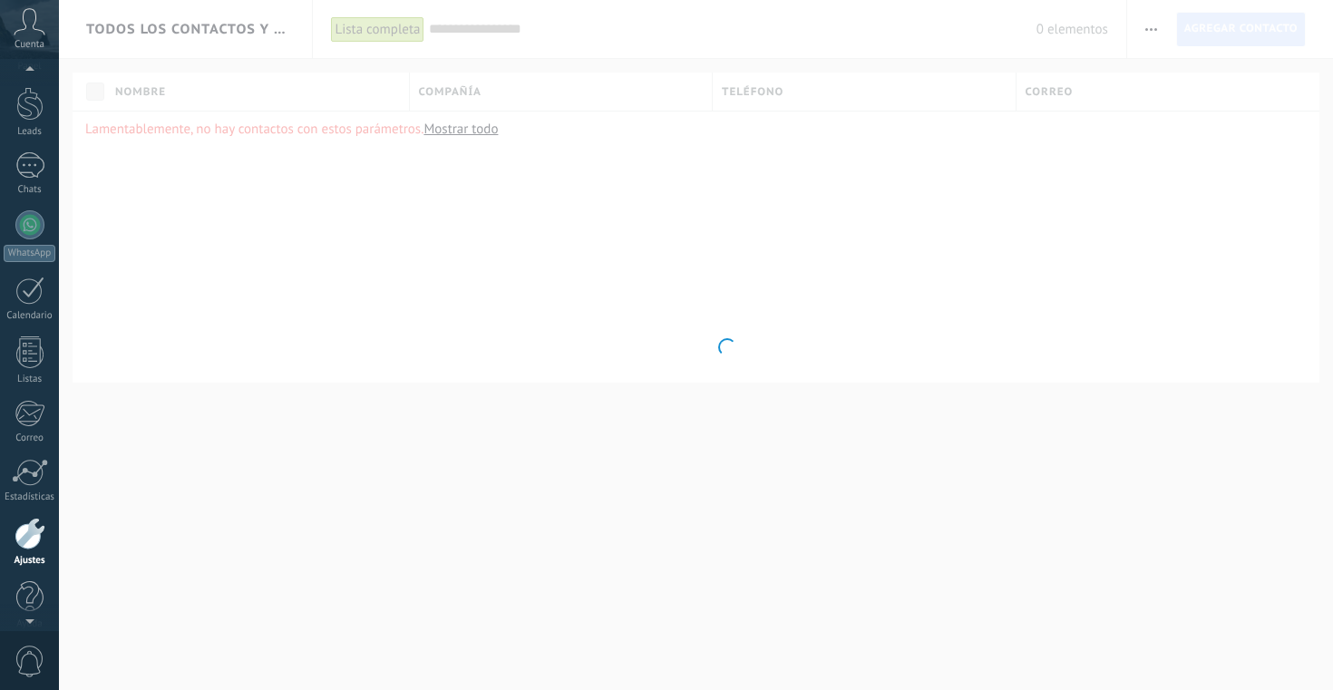
scroll to position [64, 0]
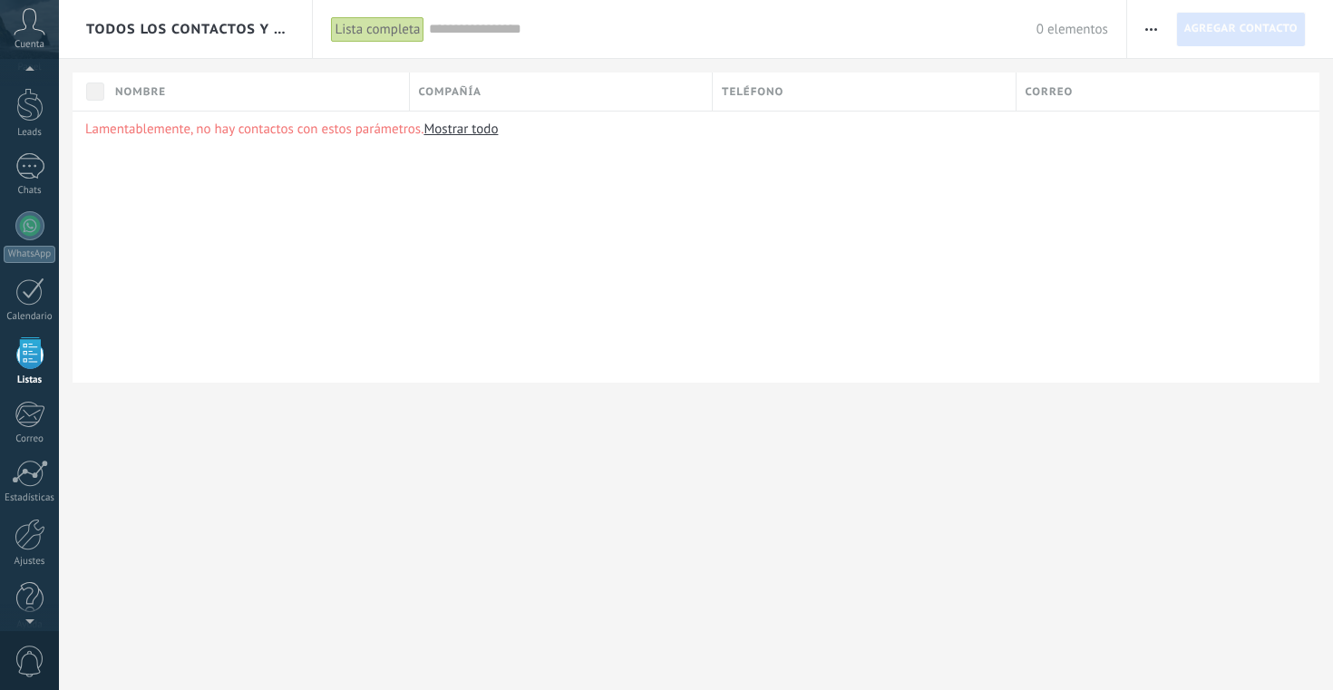
scroll to position [47, 0]
click at [35, 33] on icon at bounding box center [30, 21] width 32 height 27
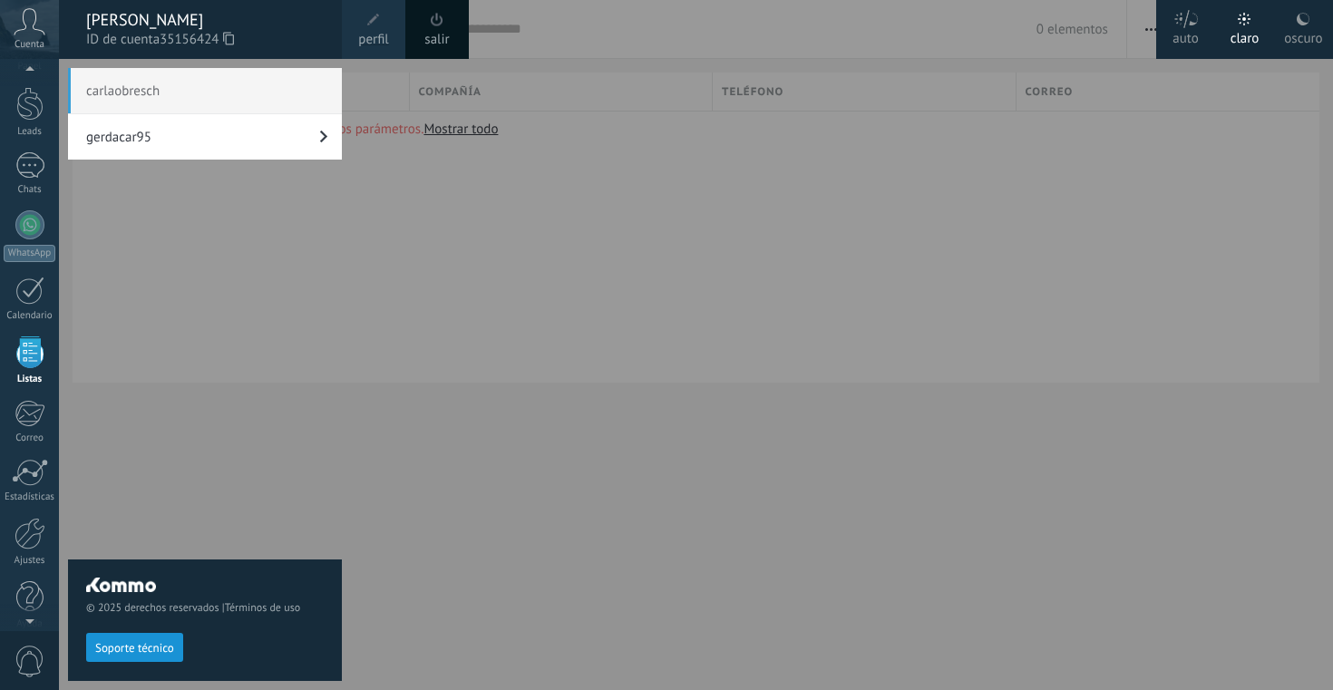
click at [185, 148] on link "gerdacar95" at bounding box center [205, 136] width 274 height 45
